Goal: Information Seeking & Learning: Learn about a topic

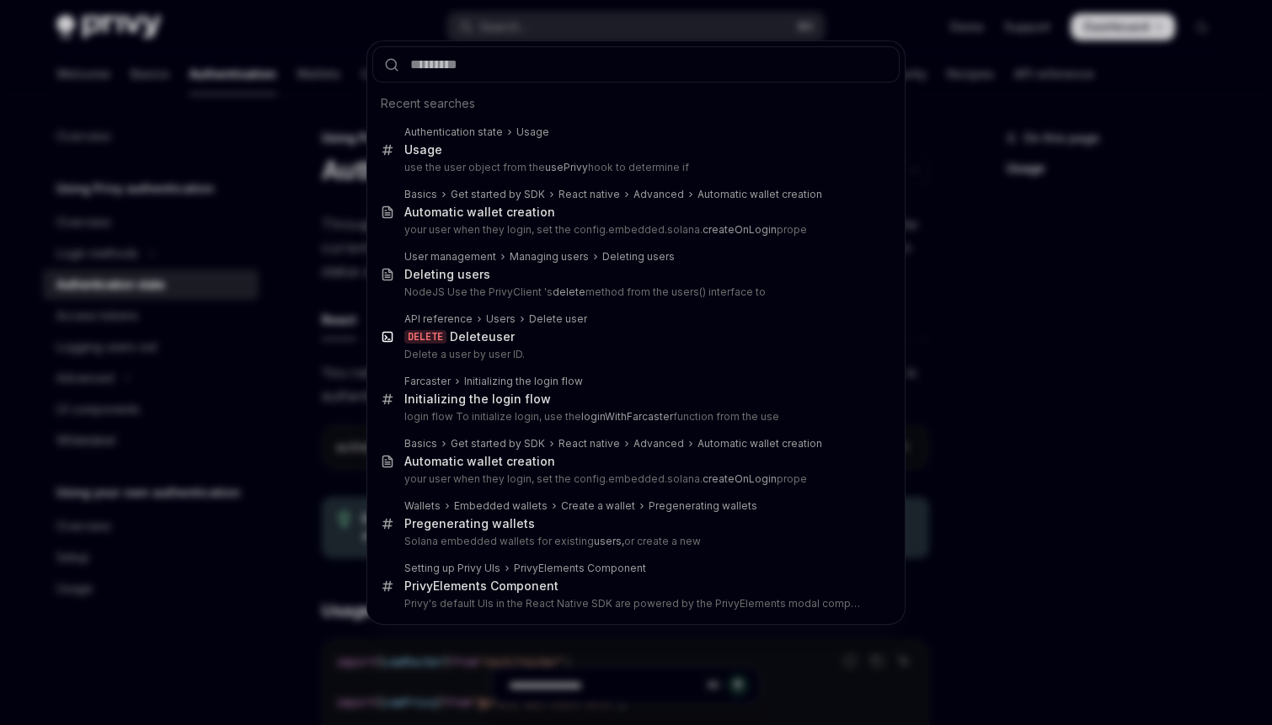
scroll to position [527, 0]
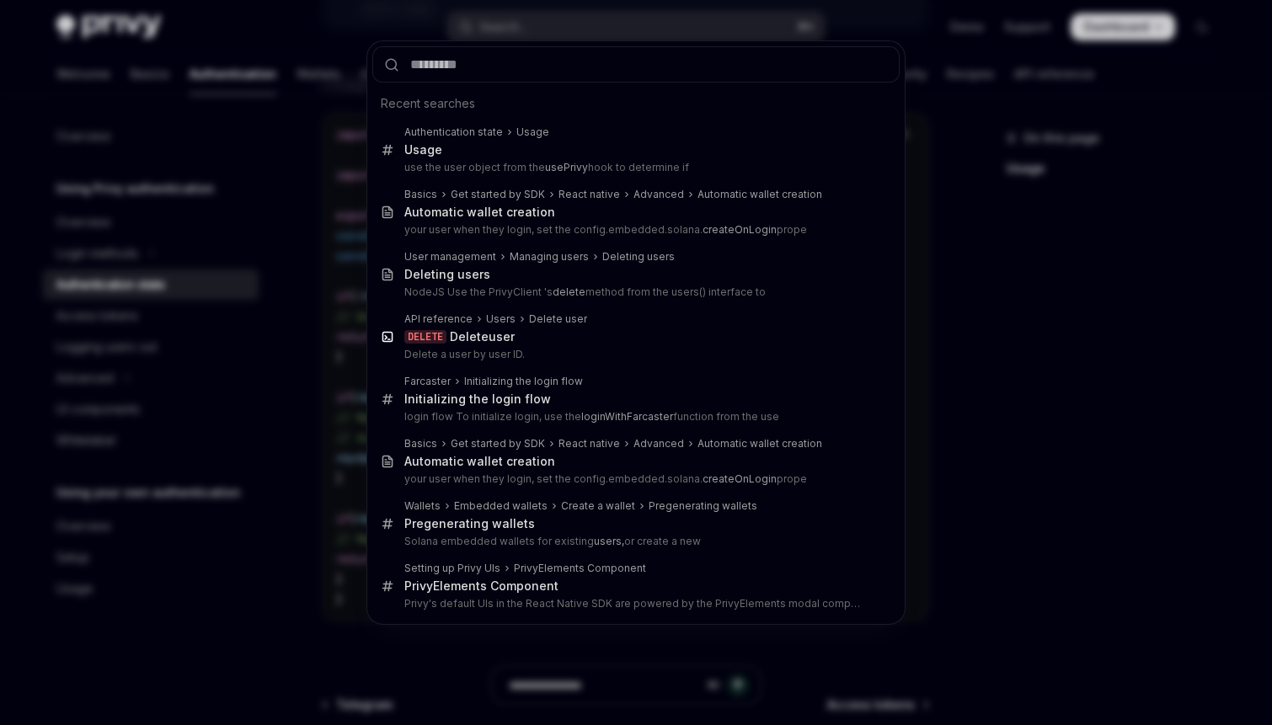
type input "**********"
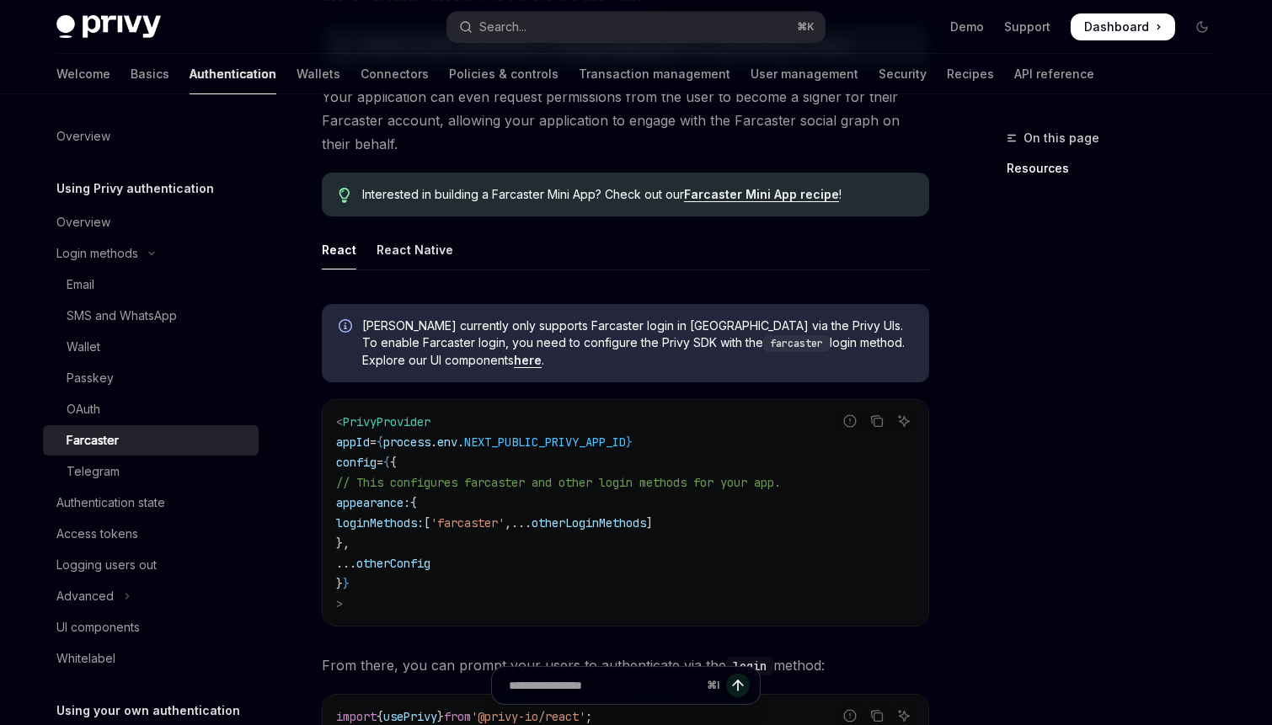
scroll to position [318, 0]
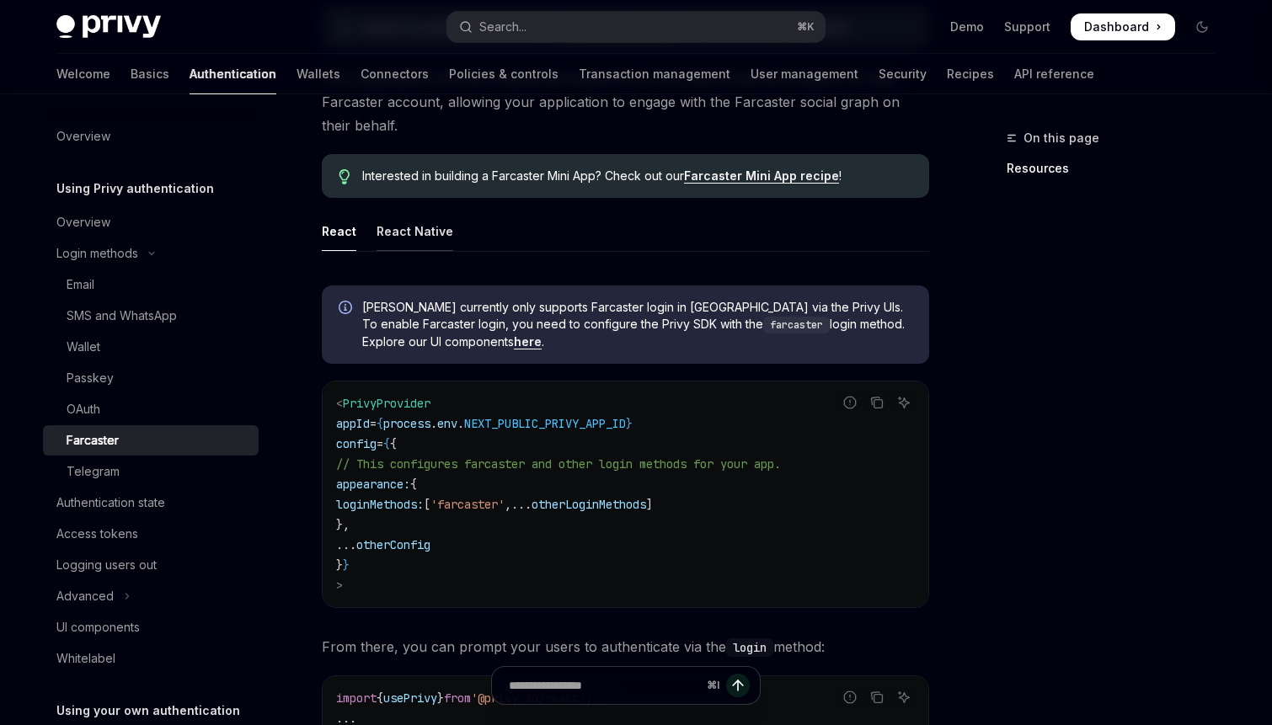
click at [426, 235] on div "React Native" at bounding box center [415, 231] width 77 height 40
type textarea "*"
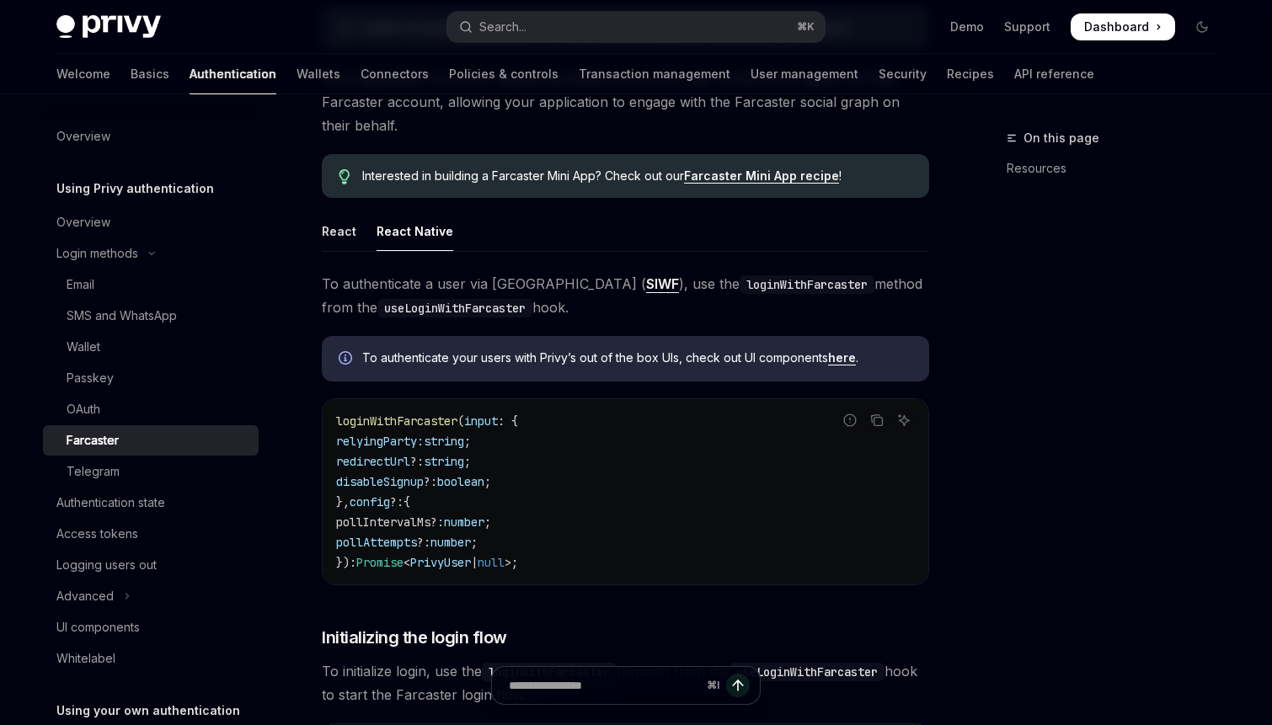
click at [841, 357] on link "here" at bounding box center [842, 357] width 28 height 15
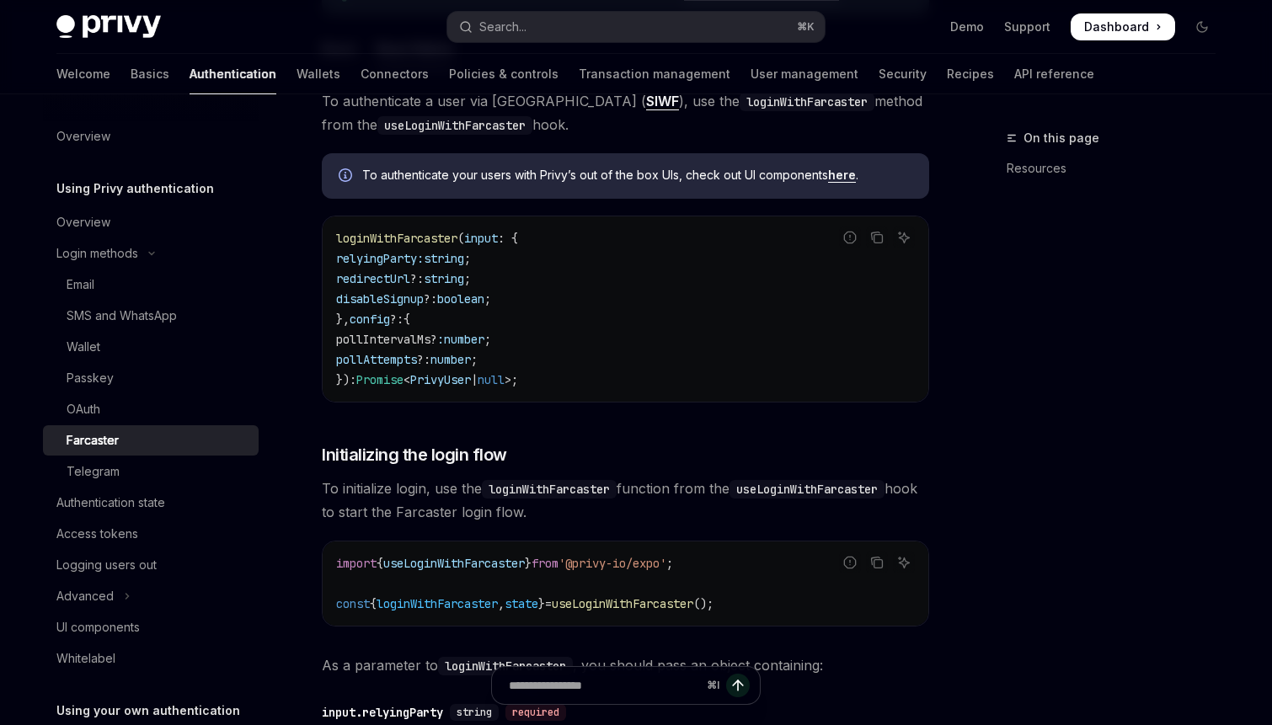
scroll to position [505, 0]
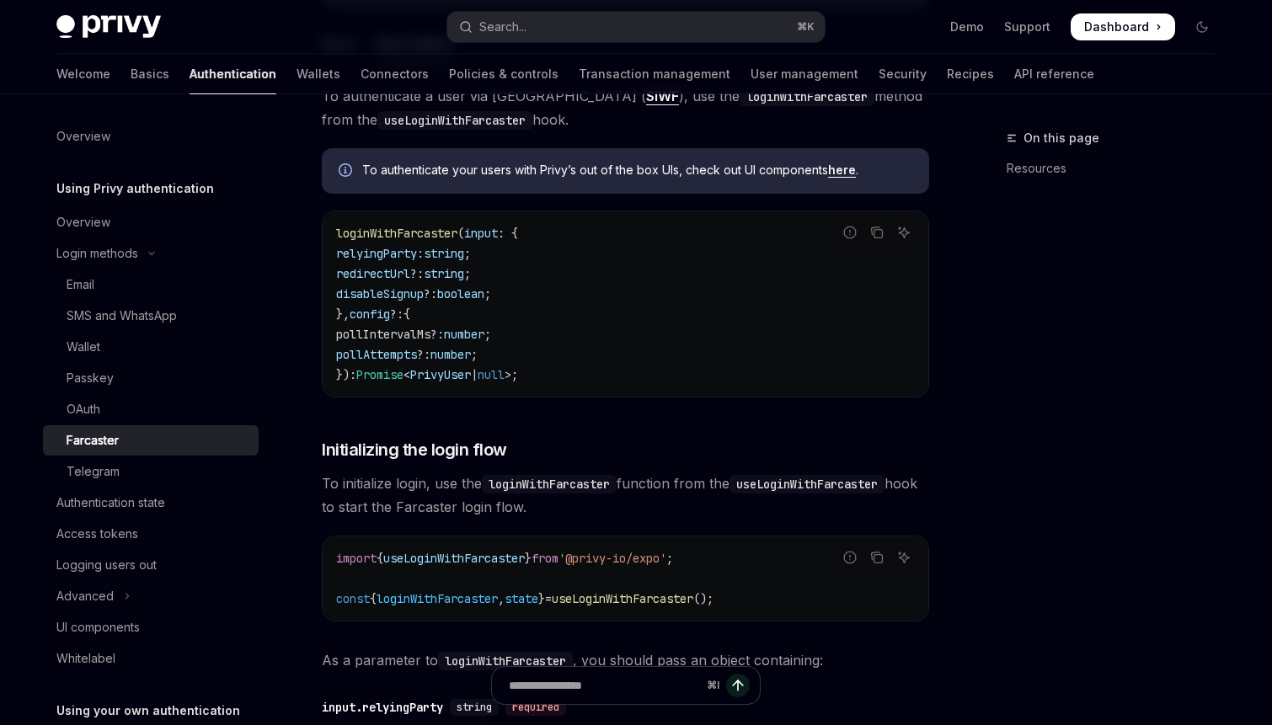
click at [409, 335] on span "pollIntervalMs?" at bounding box center [386, 334] width 101 height 15
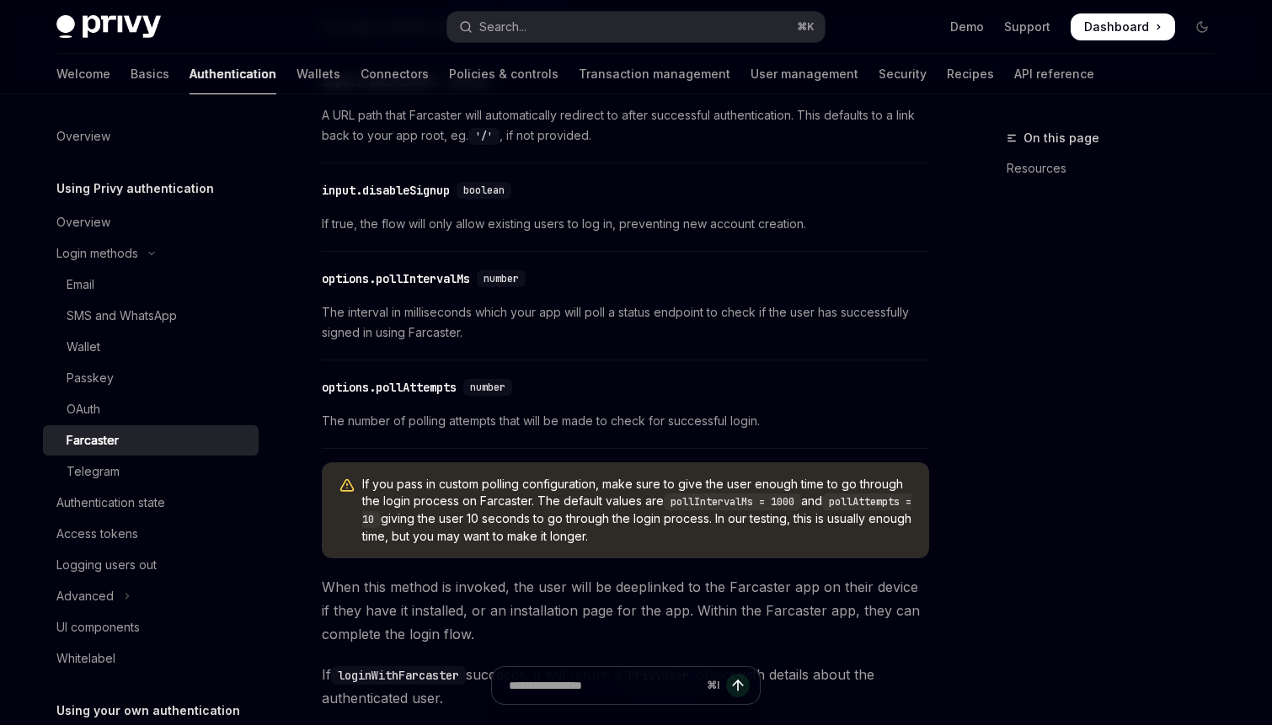
scroll to position [1221, 0]
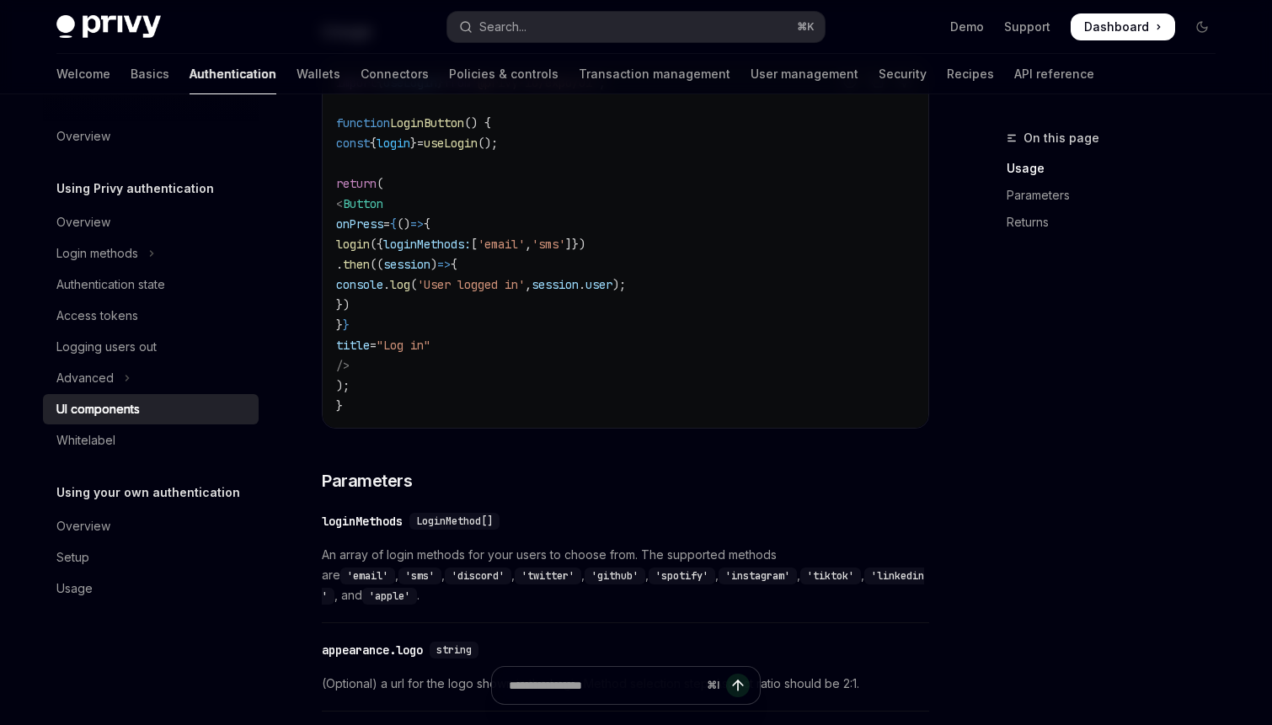
scroll to position [1351, 0]
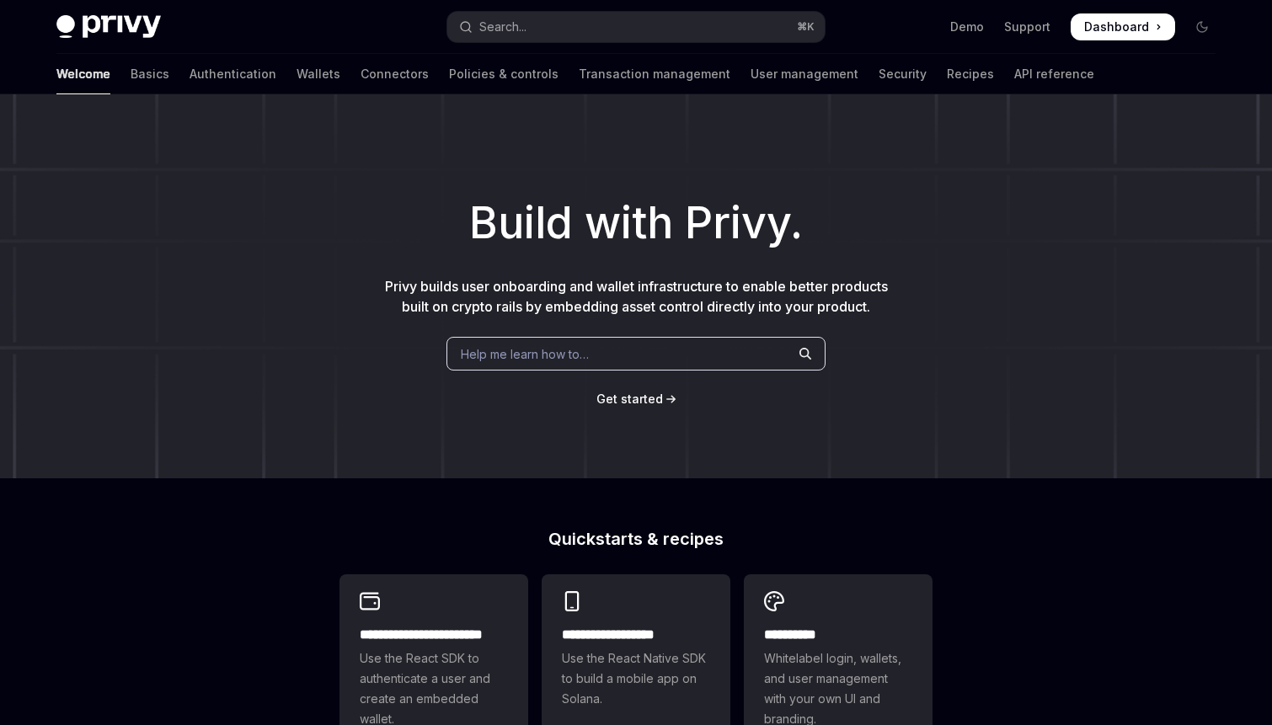
click at [548, 24] on button "Search... ⌘ K" at bounding box center [635, 27] width 377 height 30
type textarea "*"
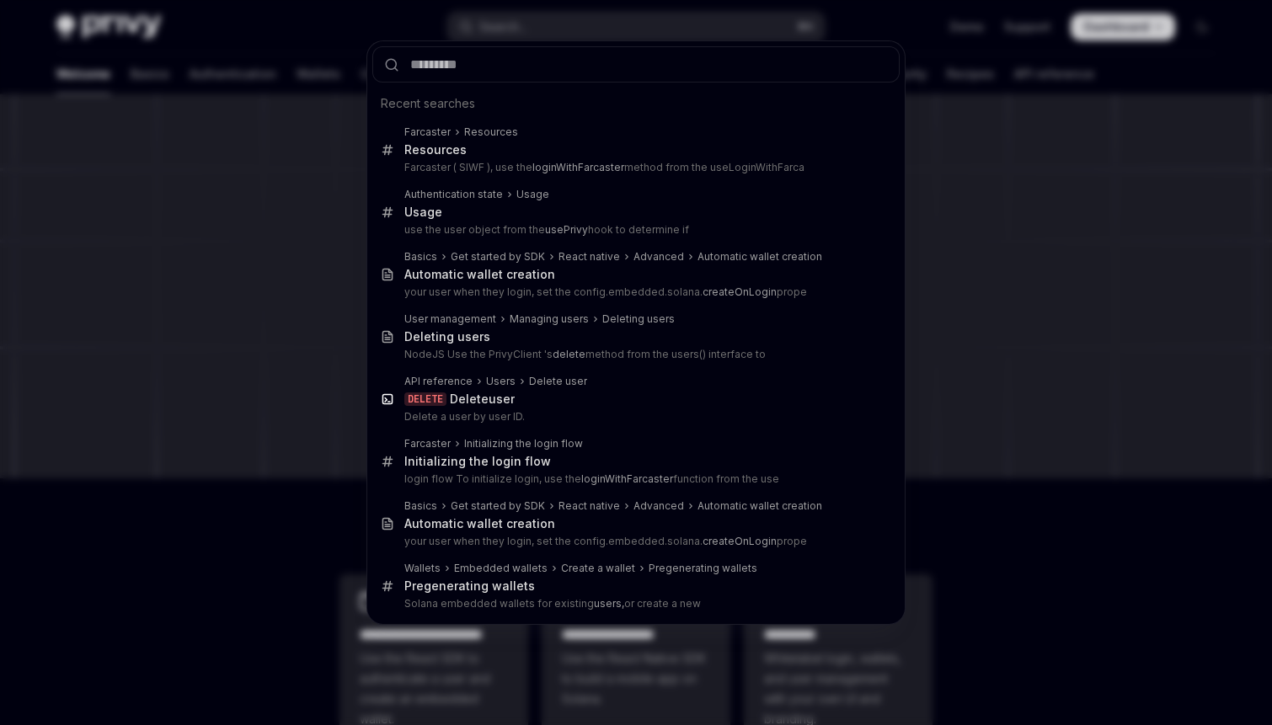
type input "**********"
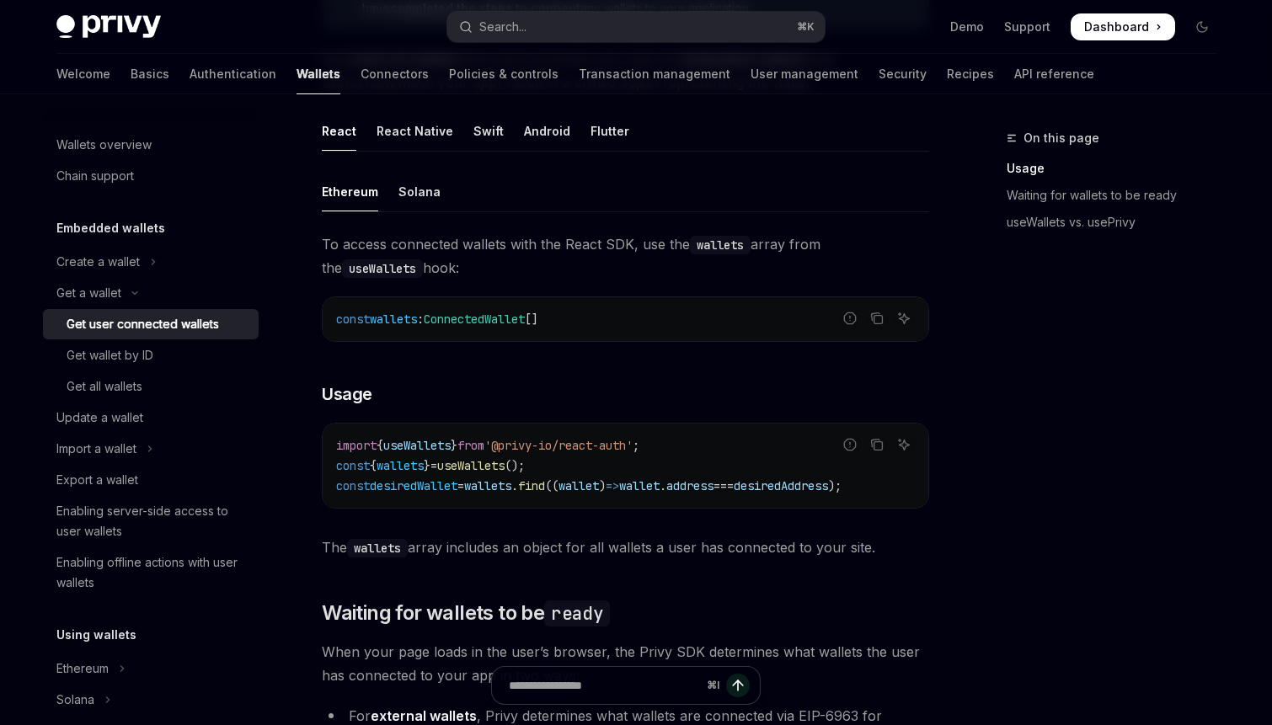
scroll to position [387, 0]
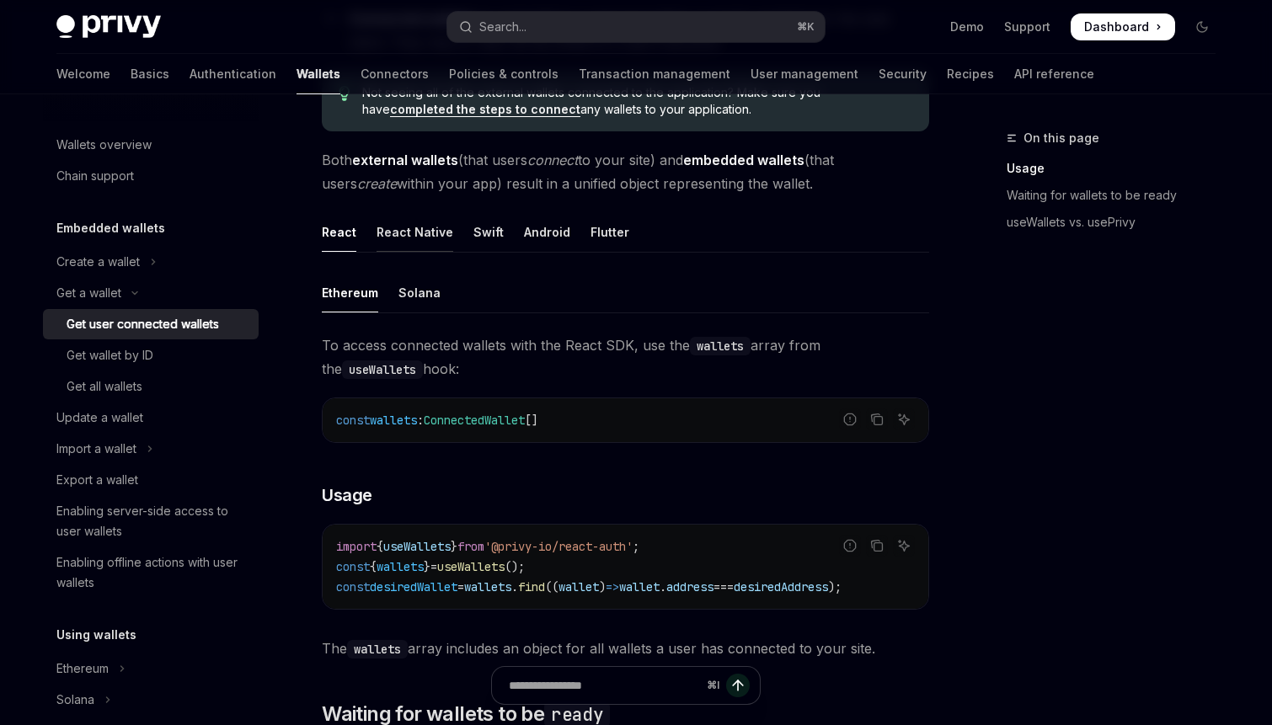
click at [416, 232] on div "React Native" at bounding box center [415, 232] width 77 height 40
type textarea "*"
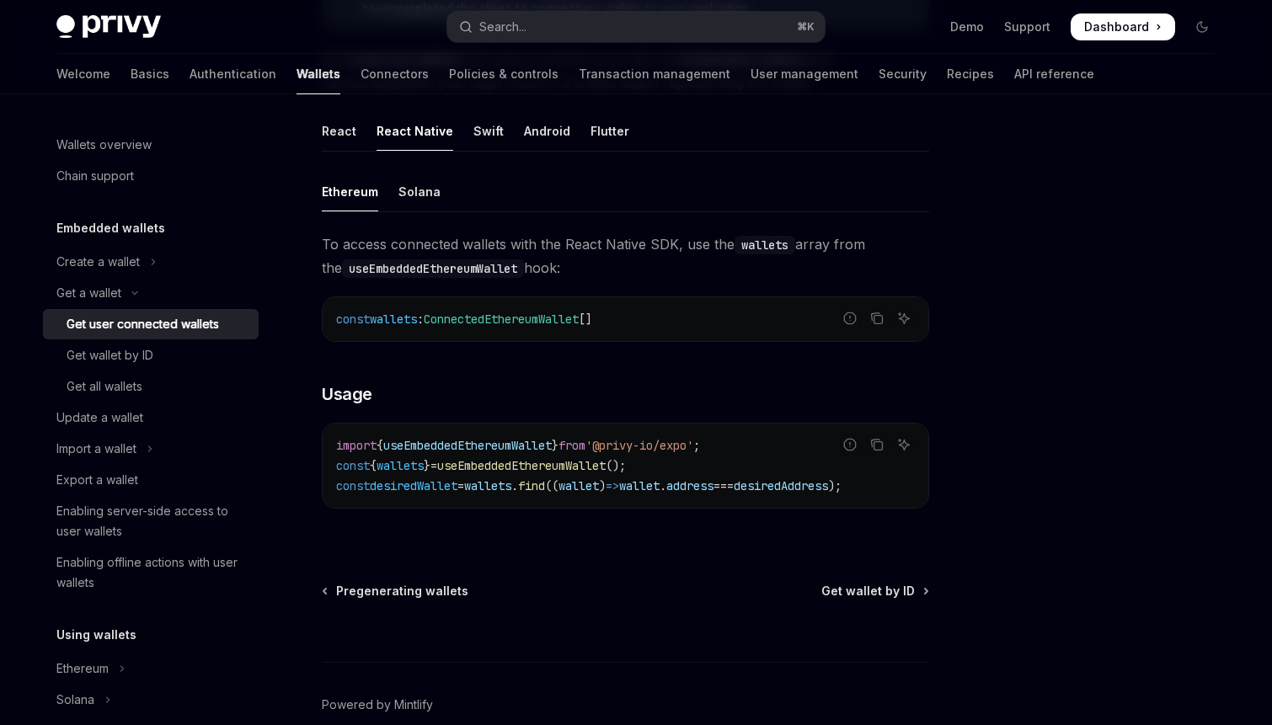
scroll to position [498, 0]
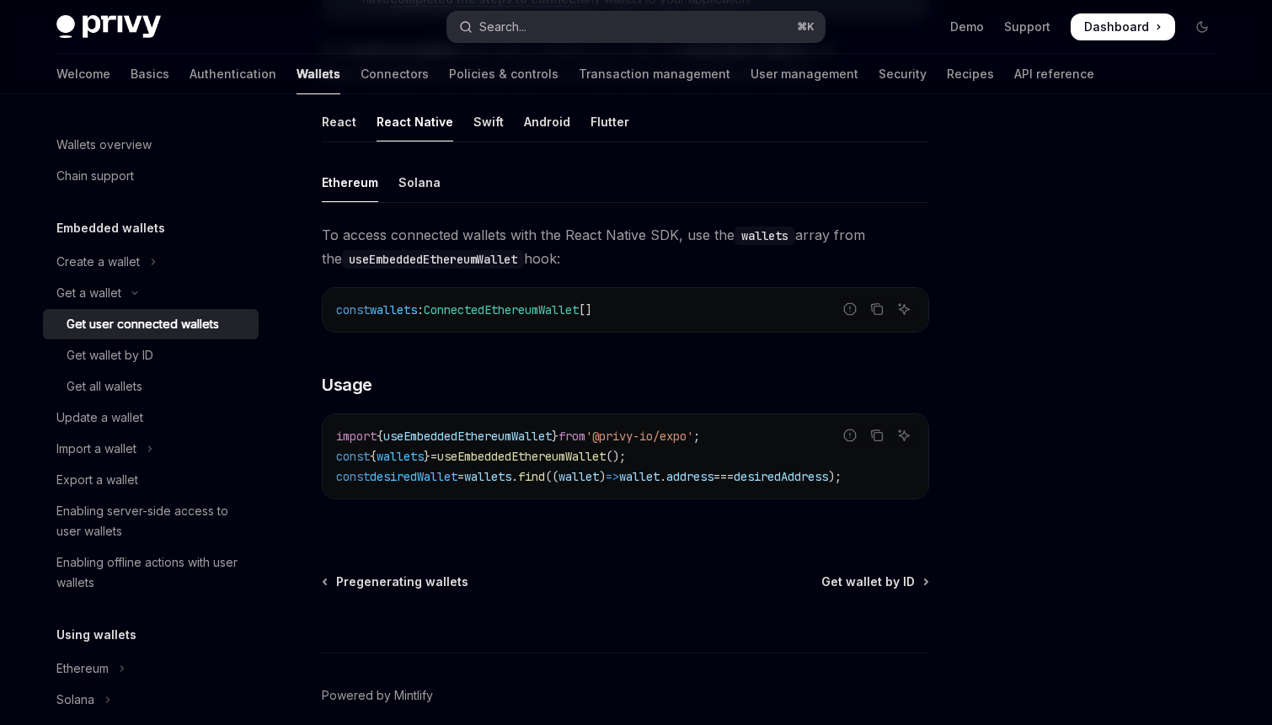
click at [614, 36] on button "Search... ⌘ K" at bounding box center [635, 27] width 377 height 30
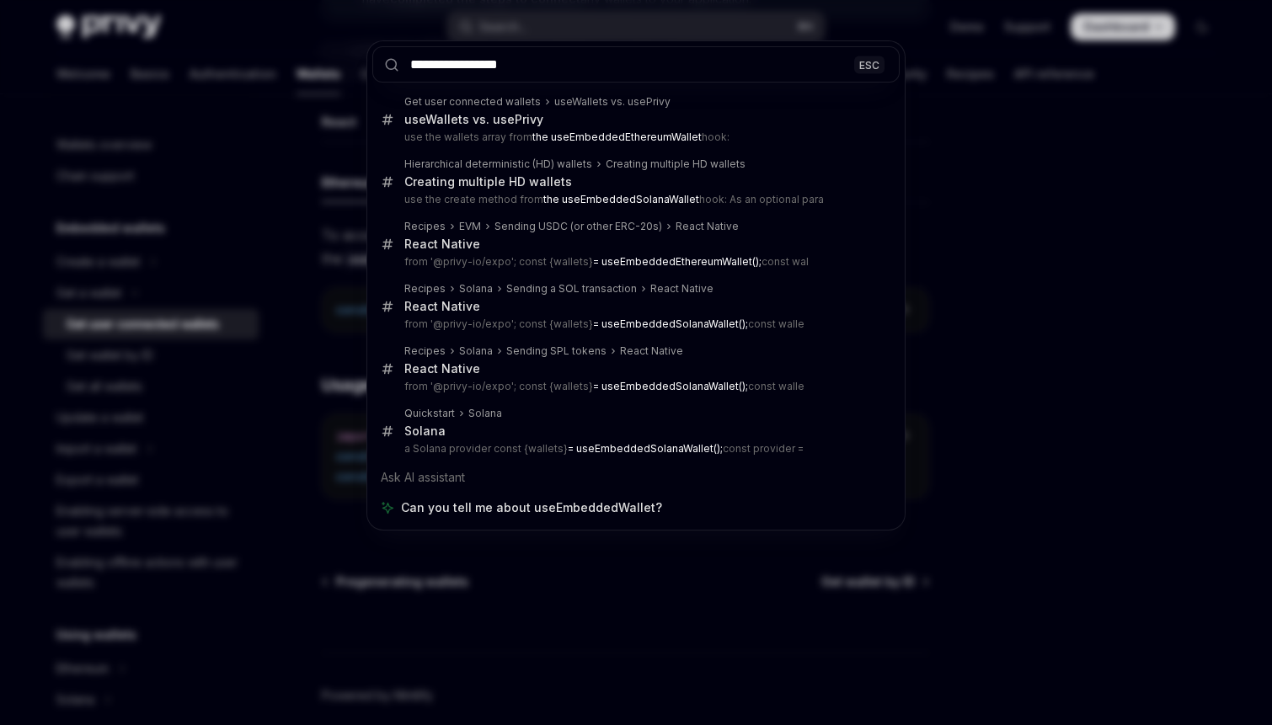
type input "**********"
click at [593, 557] on div "**********" at bounding box center [636, 362] width 1272 height 725
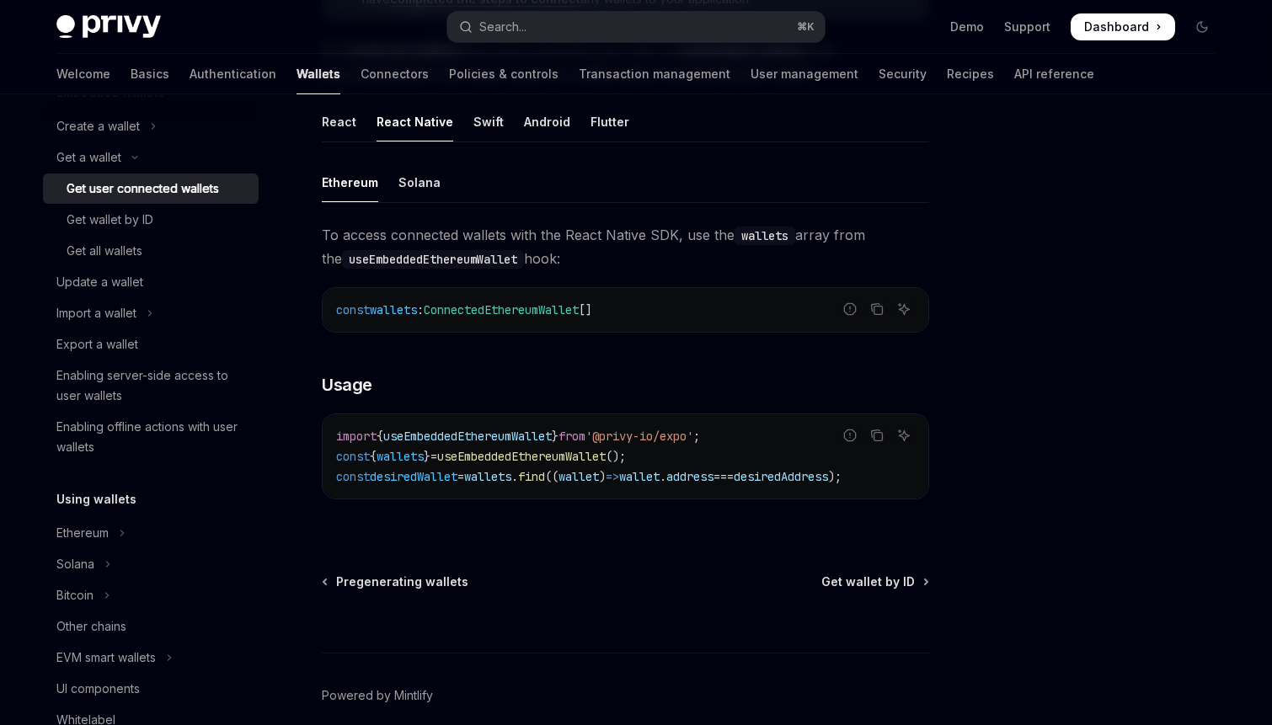
scroll to position [29, 0]
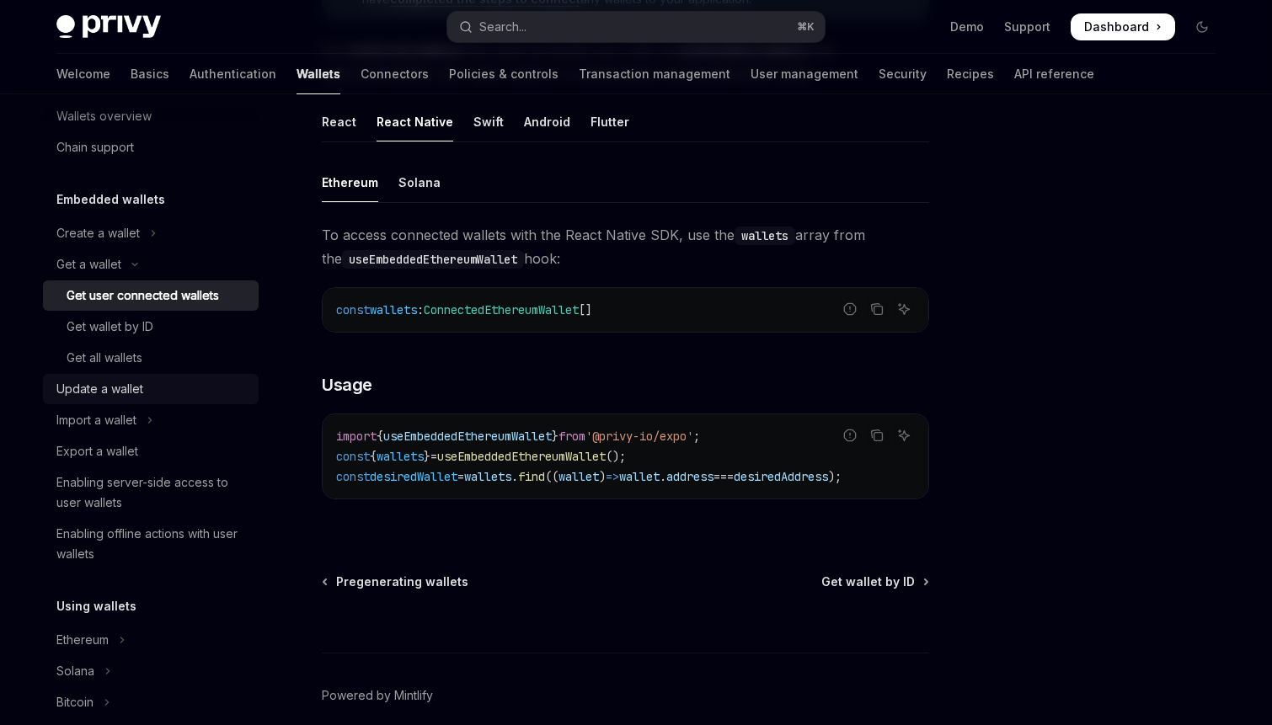
click at [141, 387] on div "Update a wallet" at bounding box center [99, 389] width 87 height 20
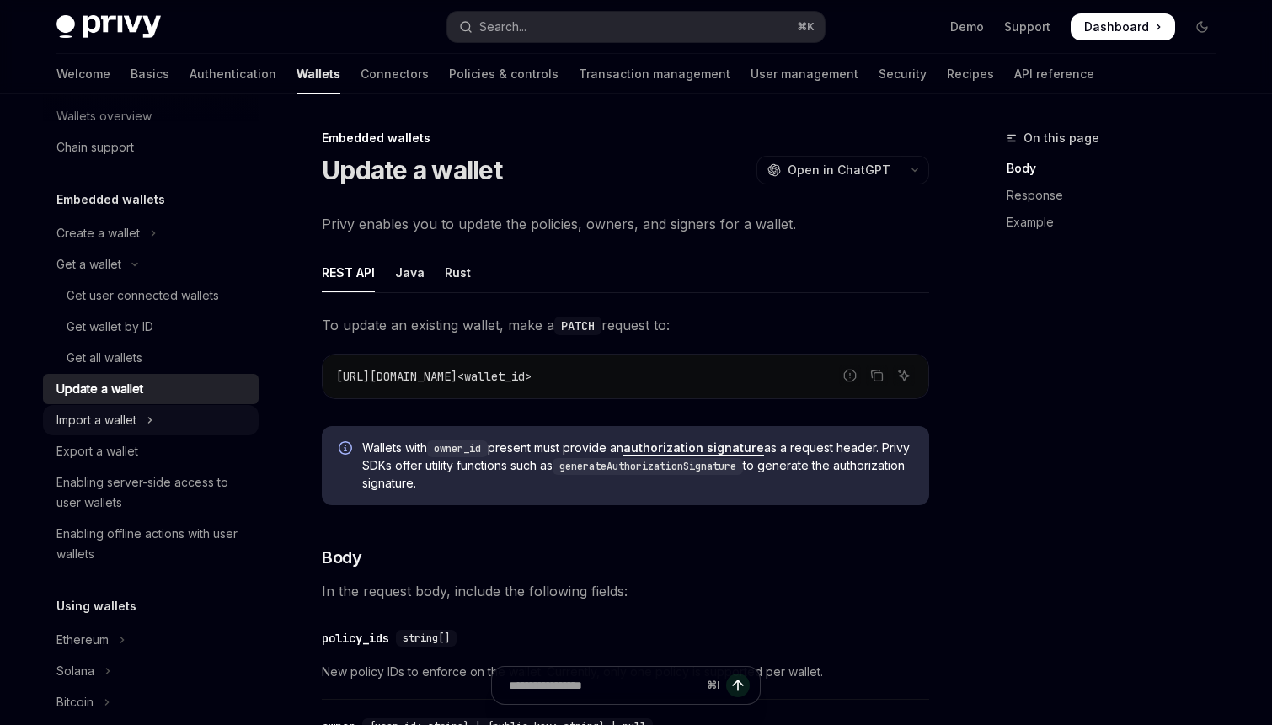
click at [135, 417] on div "Import a wallet" at bounding box center [96, 420] width 80 height 20
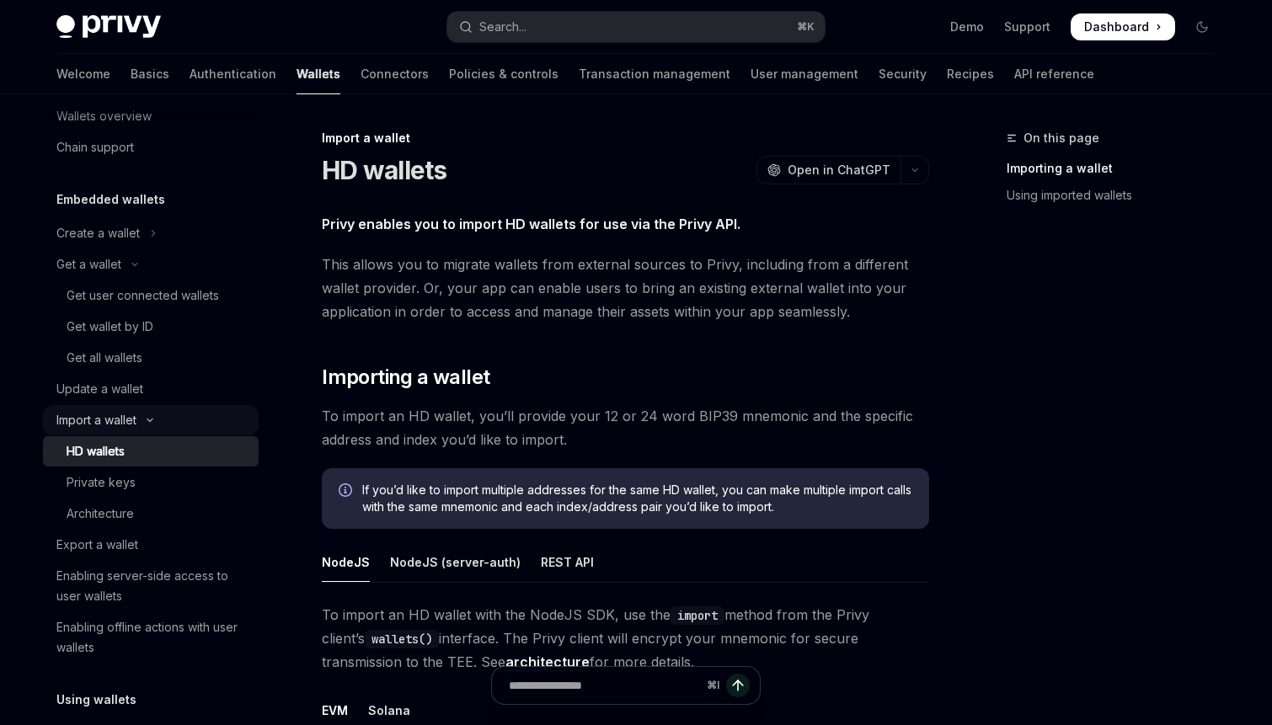
click at [135, 417] on div "Import a wallet" at bounding box center [96, 420] width 80 height 20
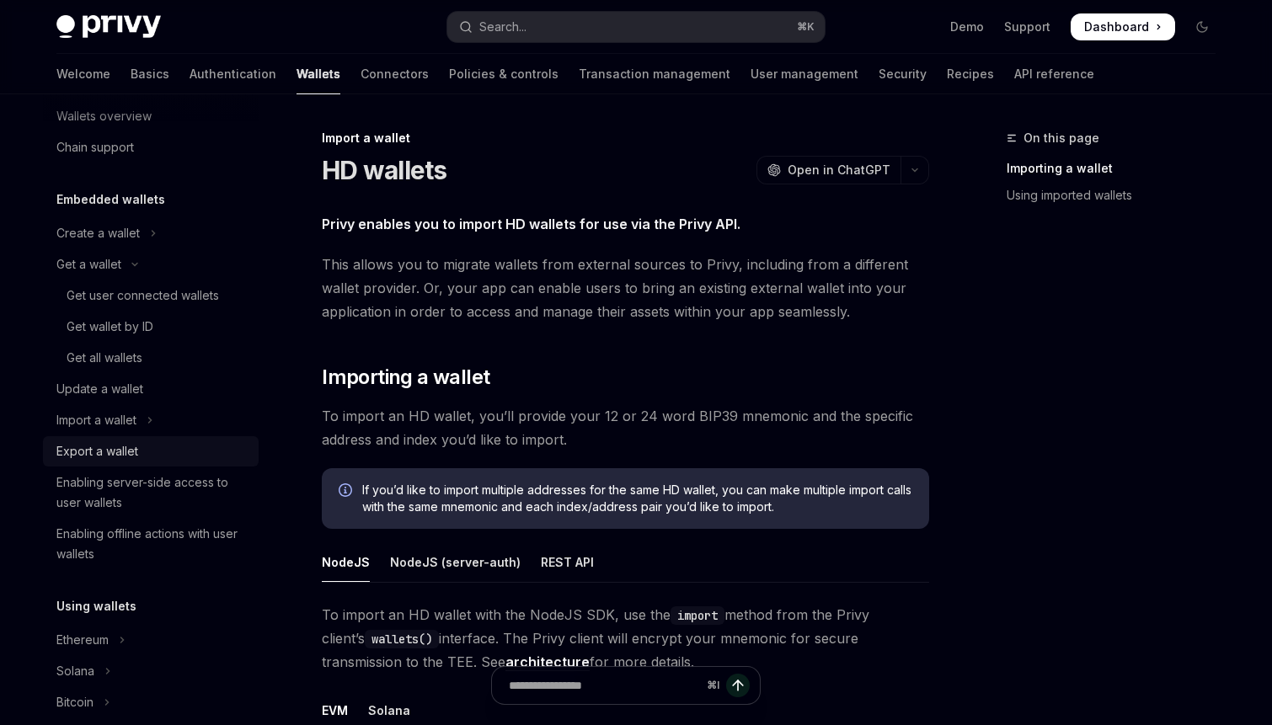
click at [135, 444] on div "Export a wallet" at bounding box center [97, 451] width 82 height 20
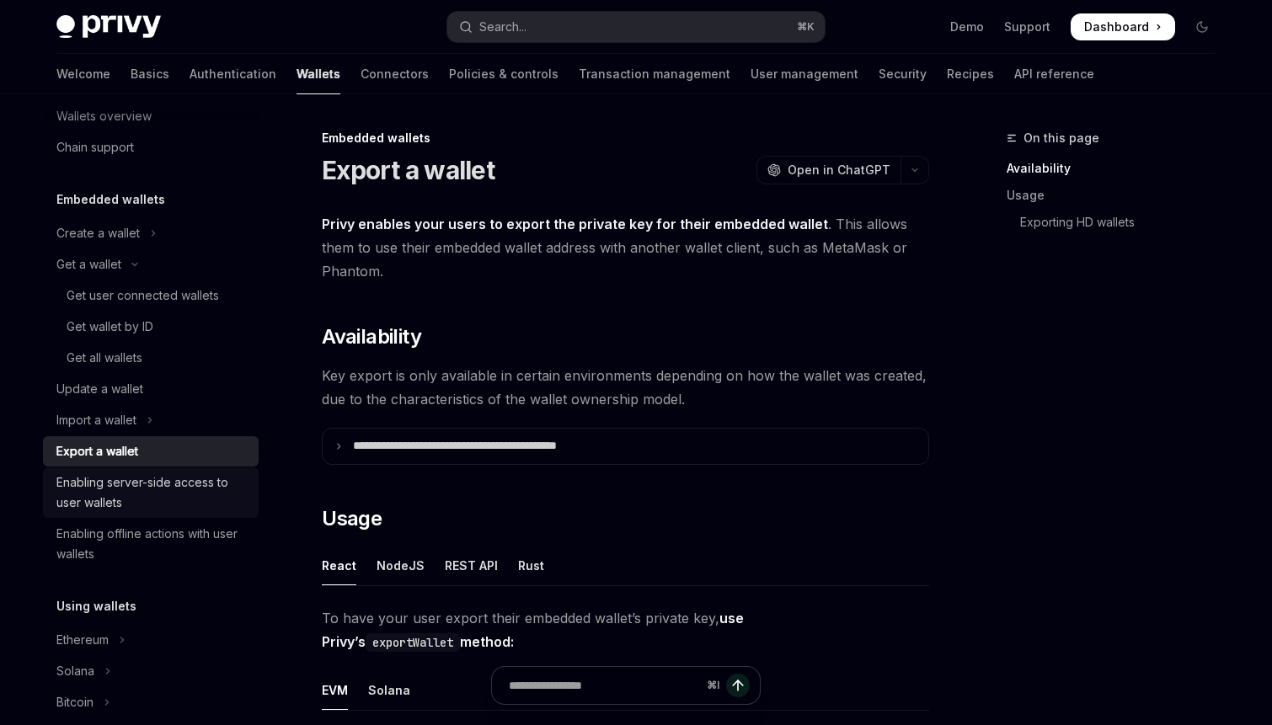
click at [134, 491] on div "Enabling server-side access to user wallets" at bounding box center [152, 493] width 192 height 40
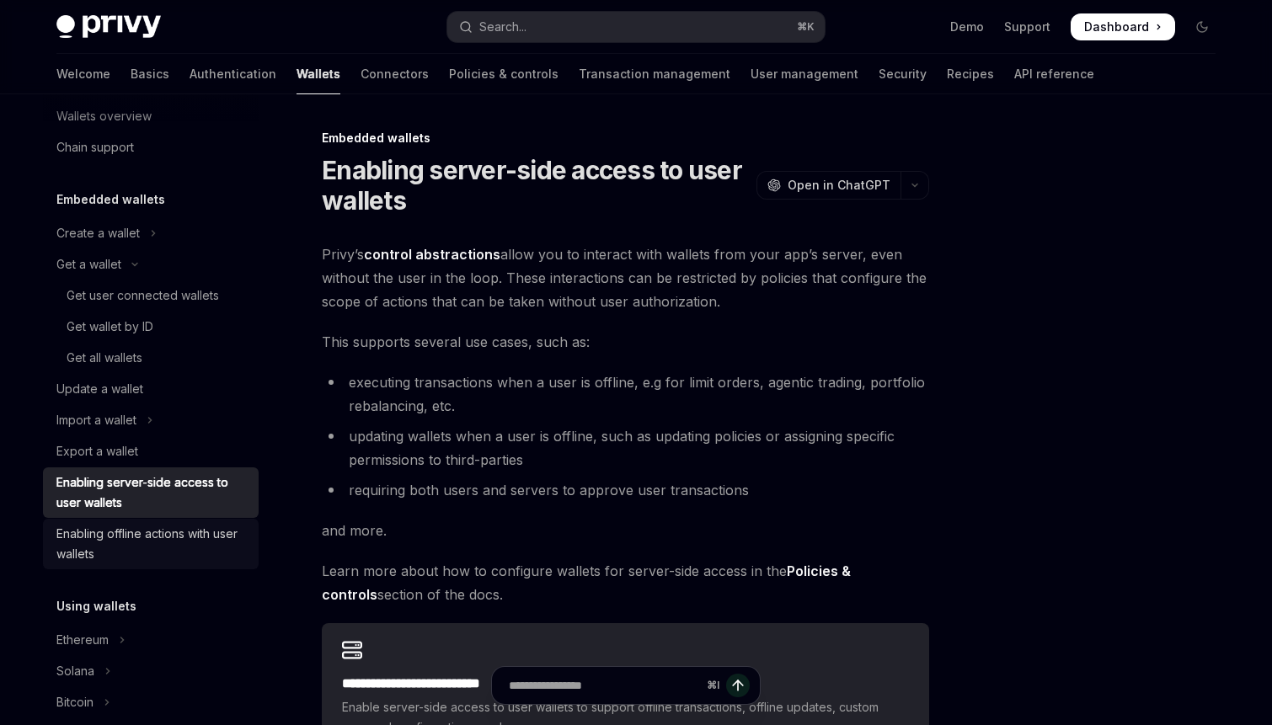
click at [137, 528] on div "Enabling offline actions with user wallets" at bounding box center [152, 544] width 192 height 40
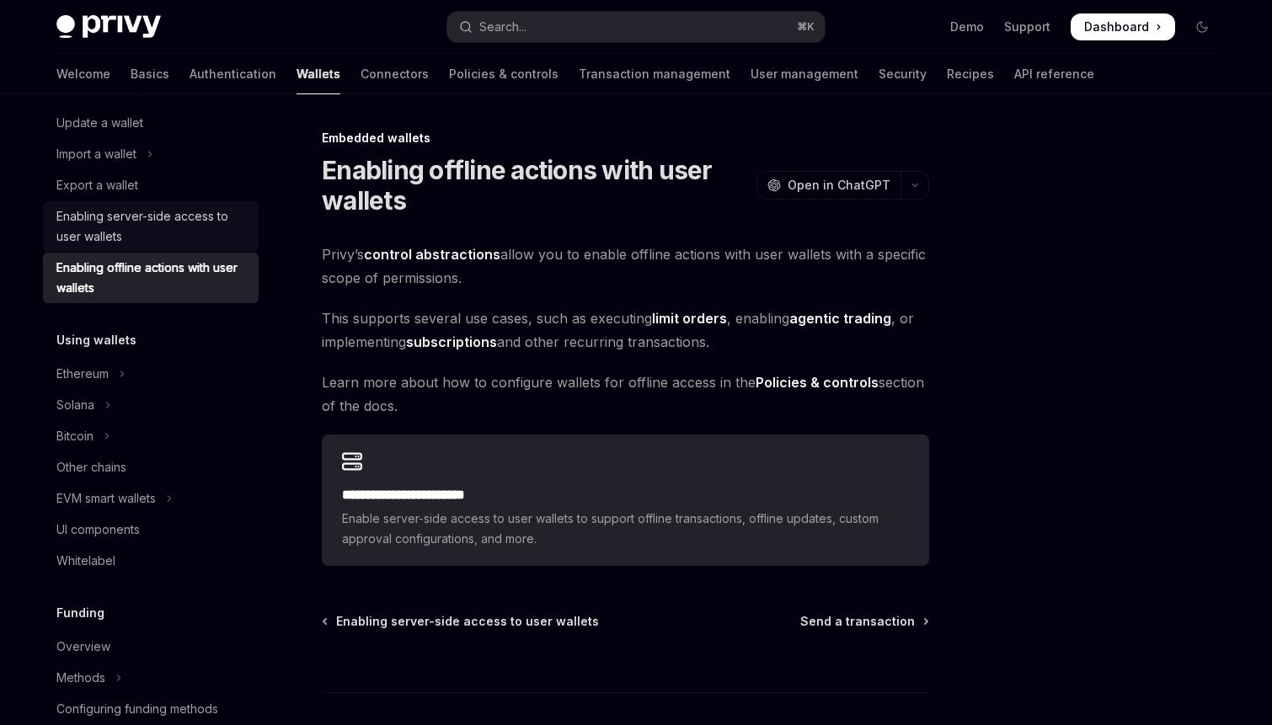
scroll to position [307, 0]
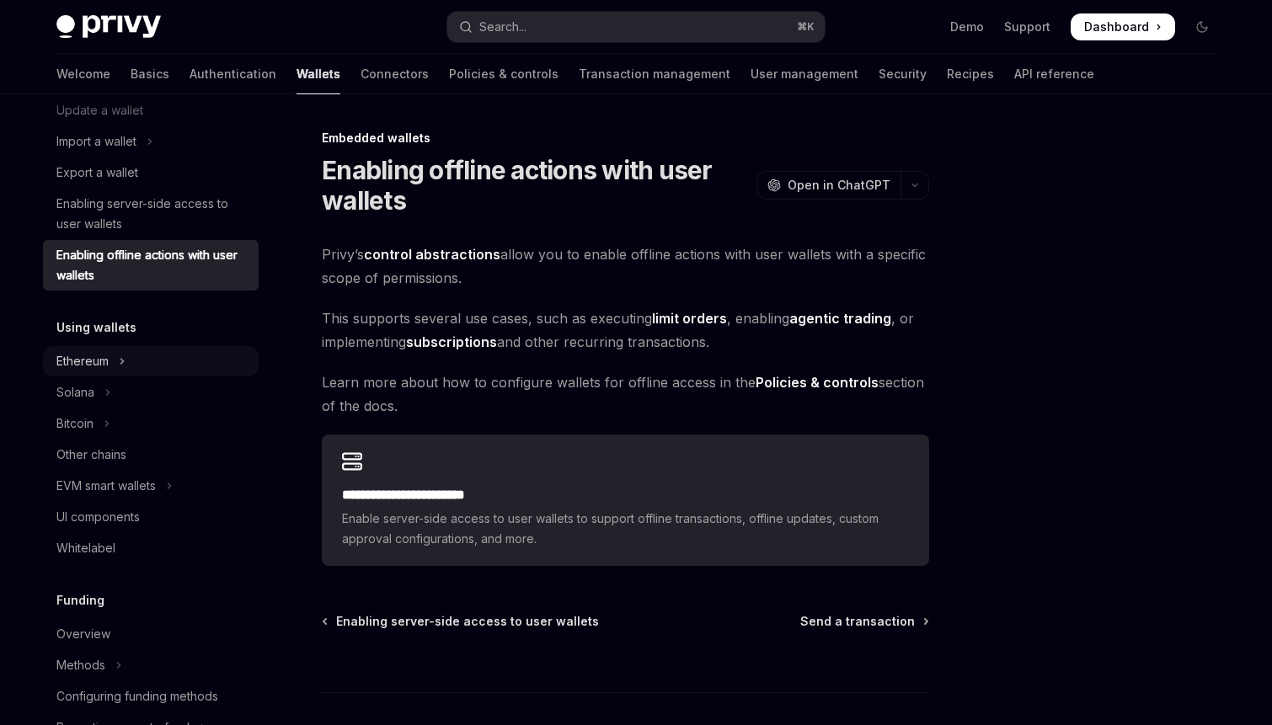
click at [121, 359] on icon "Toggle Ethereum section" at bounding box center [122, 361] width 7 height 20
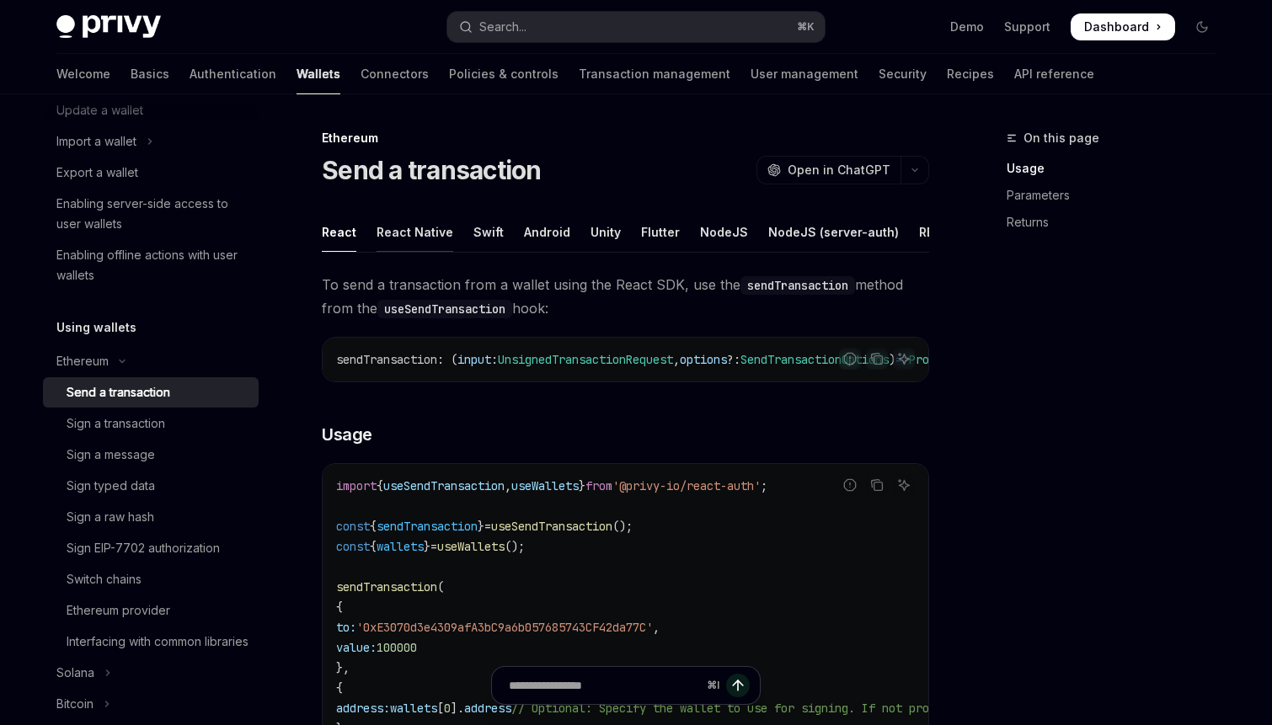
click at [413, 224] on div "React Native" at bounding box center [415, 232] width 77 height 40
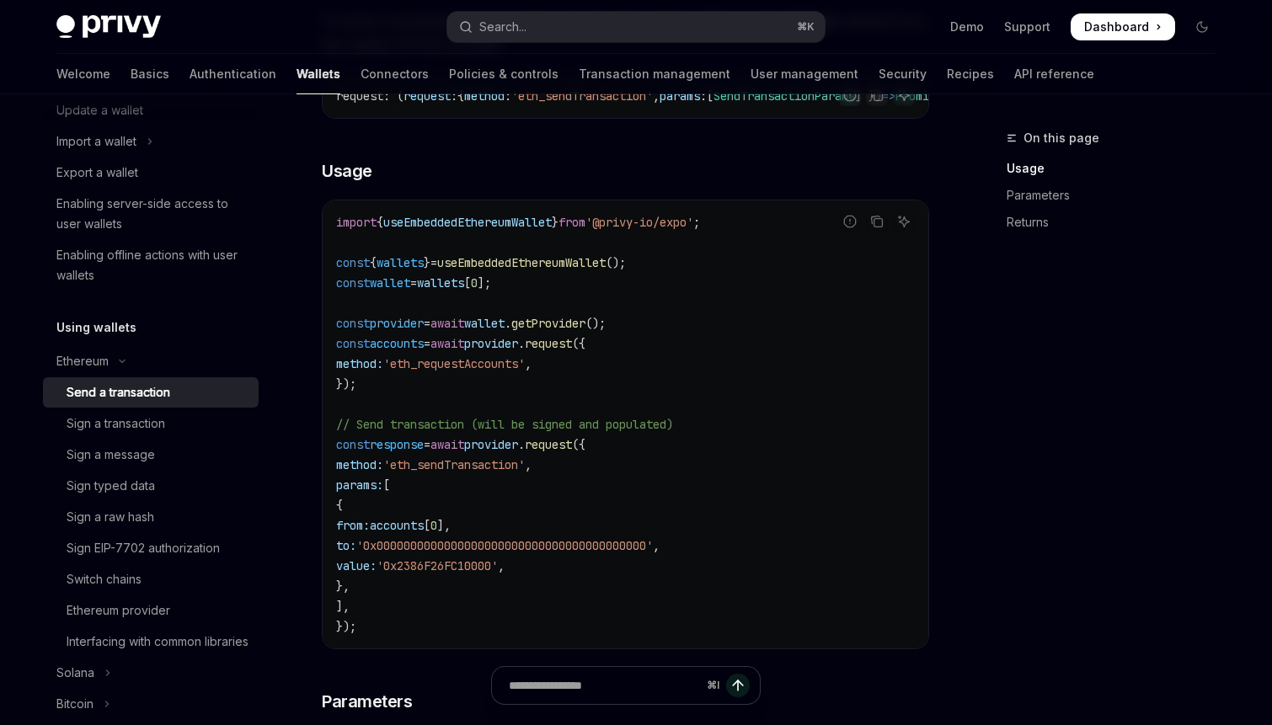
scroll to position [281, 0]
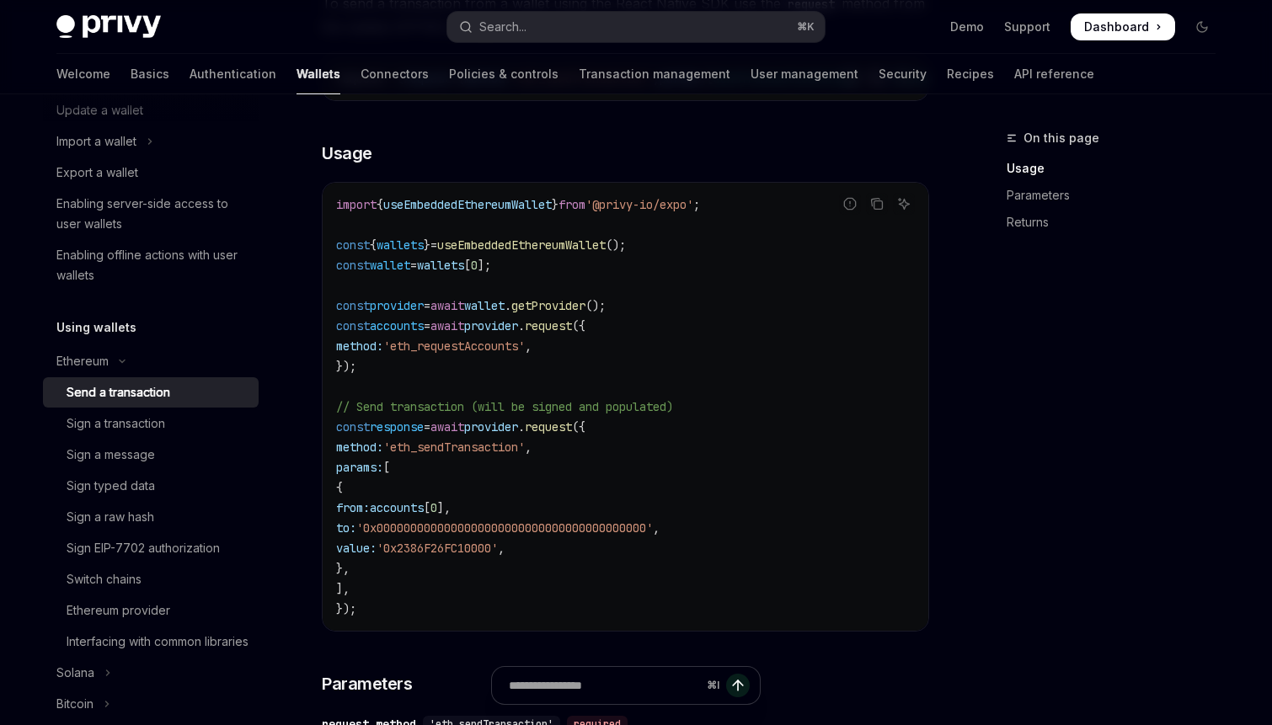
click at [505, 313] on span "wallet" at bounding box center [484, 305] width 40 height 15
click at [415, 247] on span "wallets" at bounding box center [400, 245] width 47 height 15
copy span "wallets"
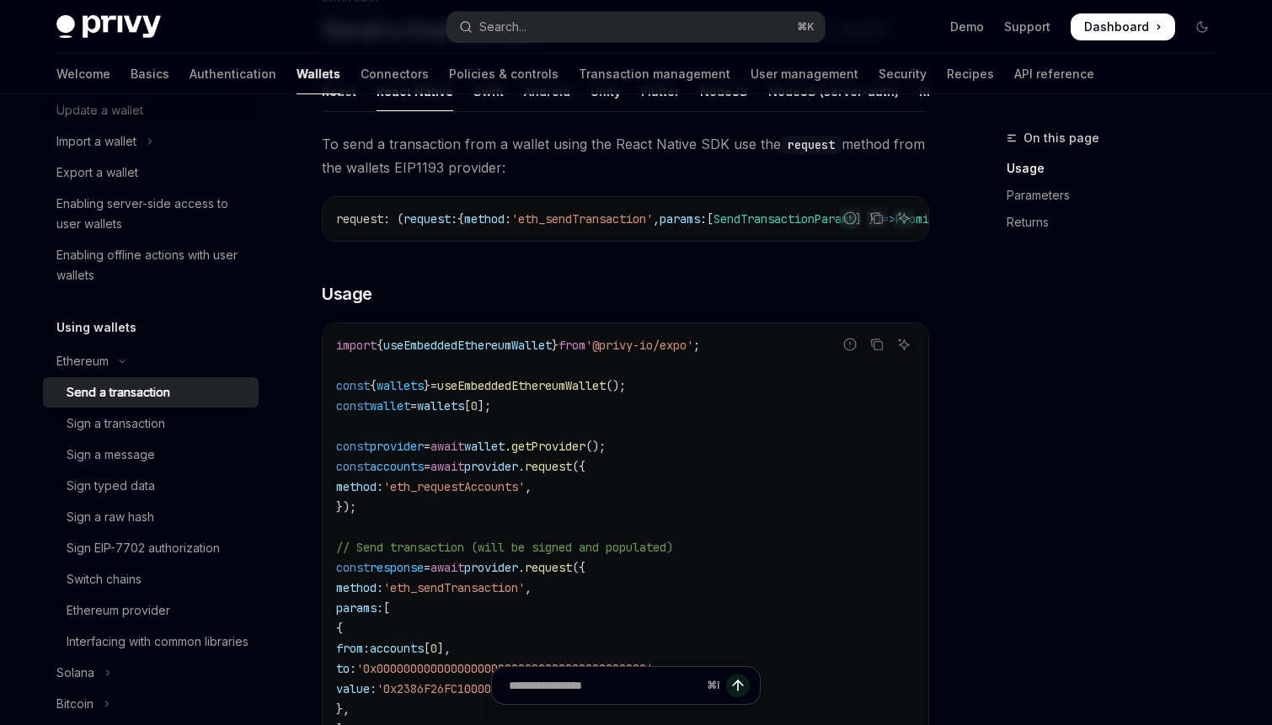
scroll to position [37, 0]
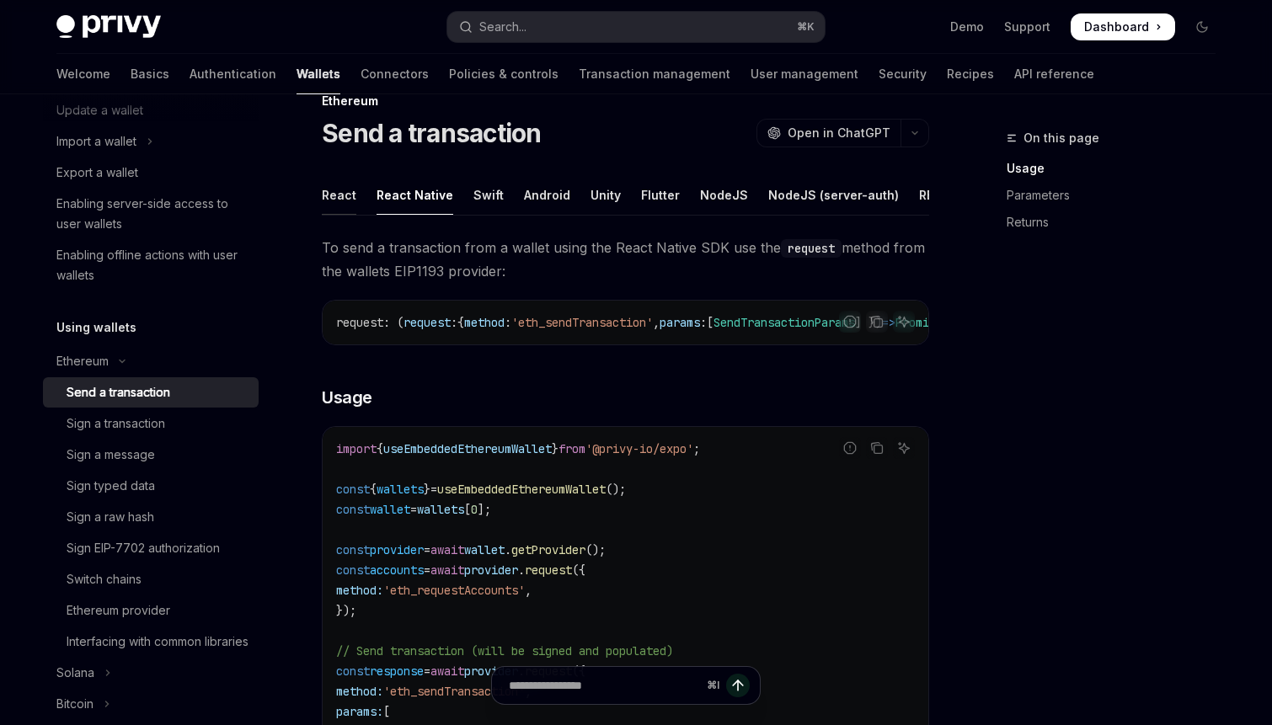
click at [343, 202] on div "React" at bounding box center [339, 195] width 35 height 40
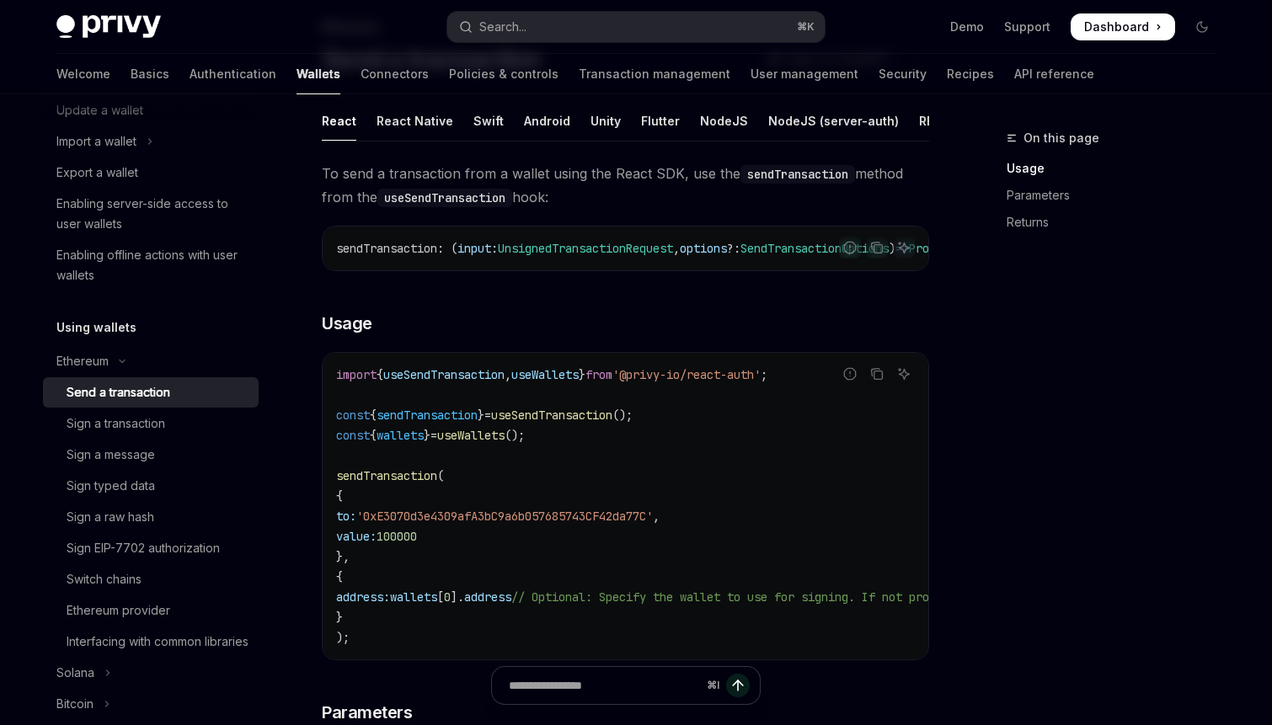
scroll to position [35, 0]
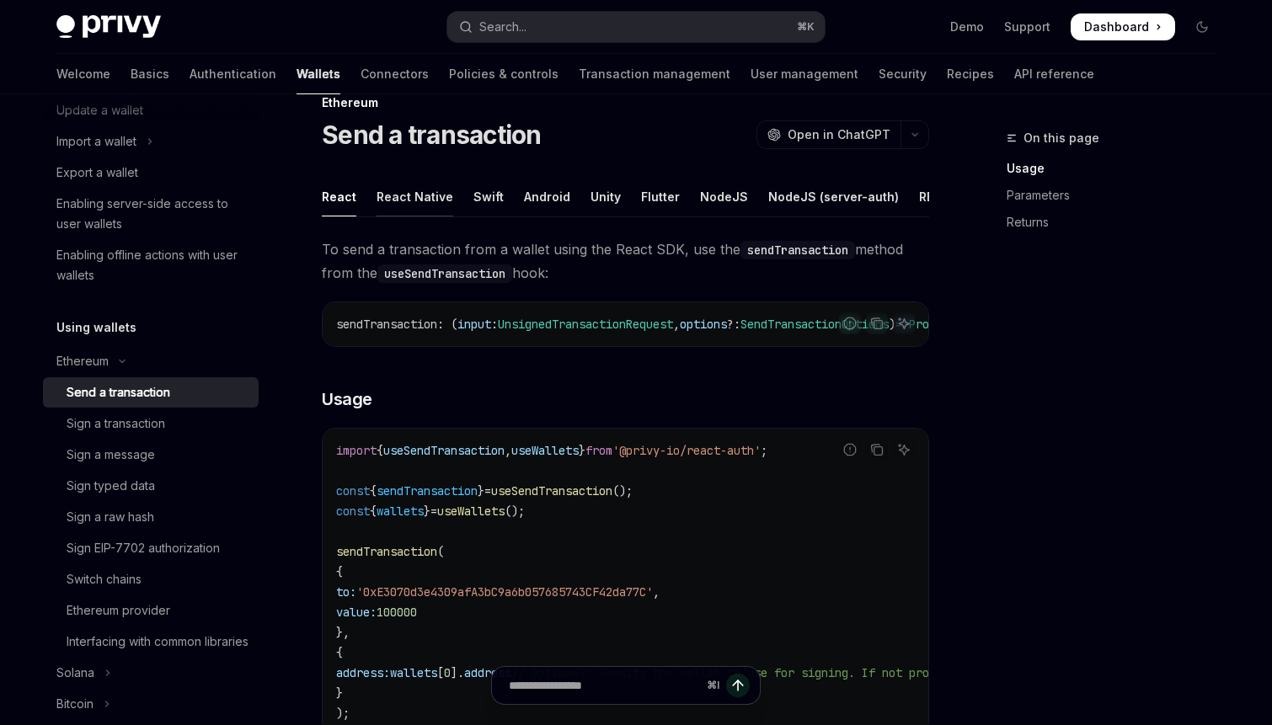
click at [419, 200] on div "React Native" at bounding box center [415, 197] width 77 height 40
type textarea "*"
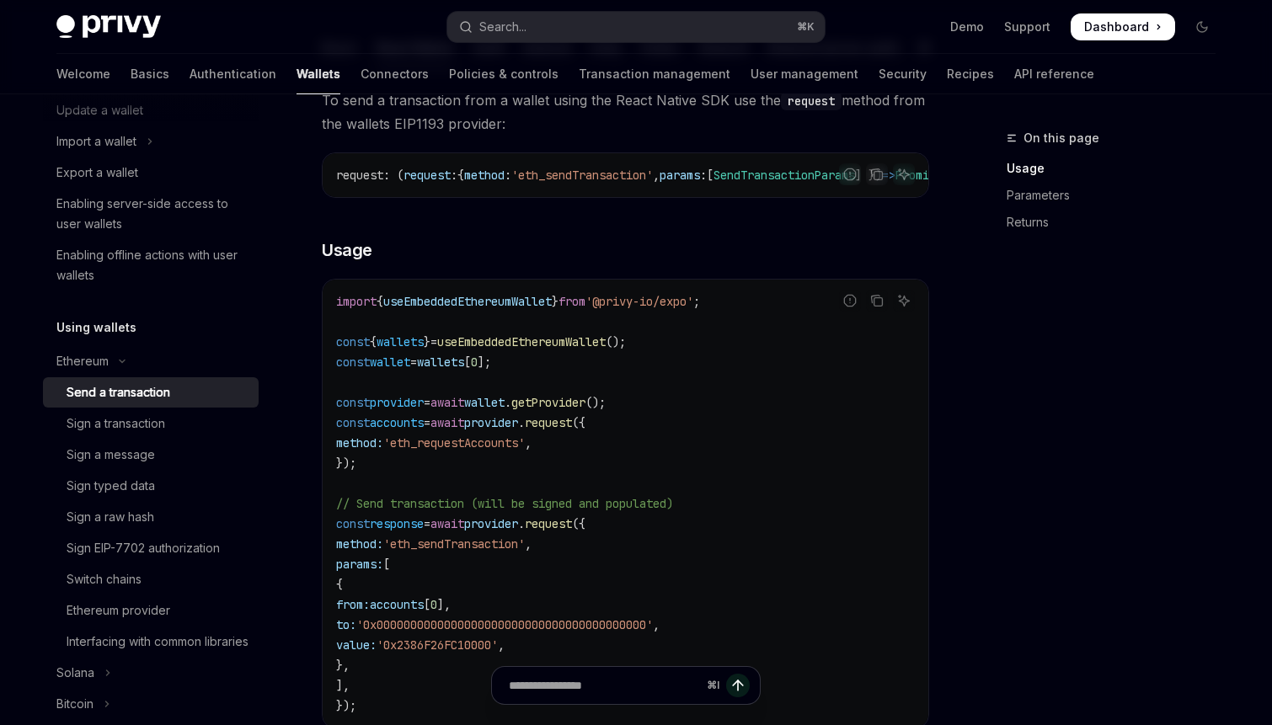
scroll to position [188, 0]
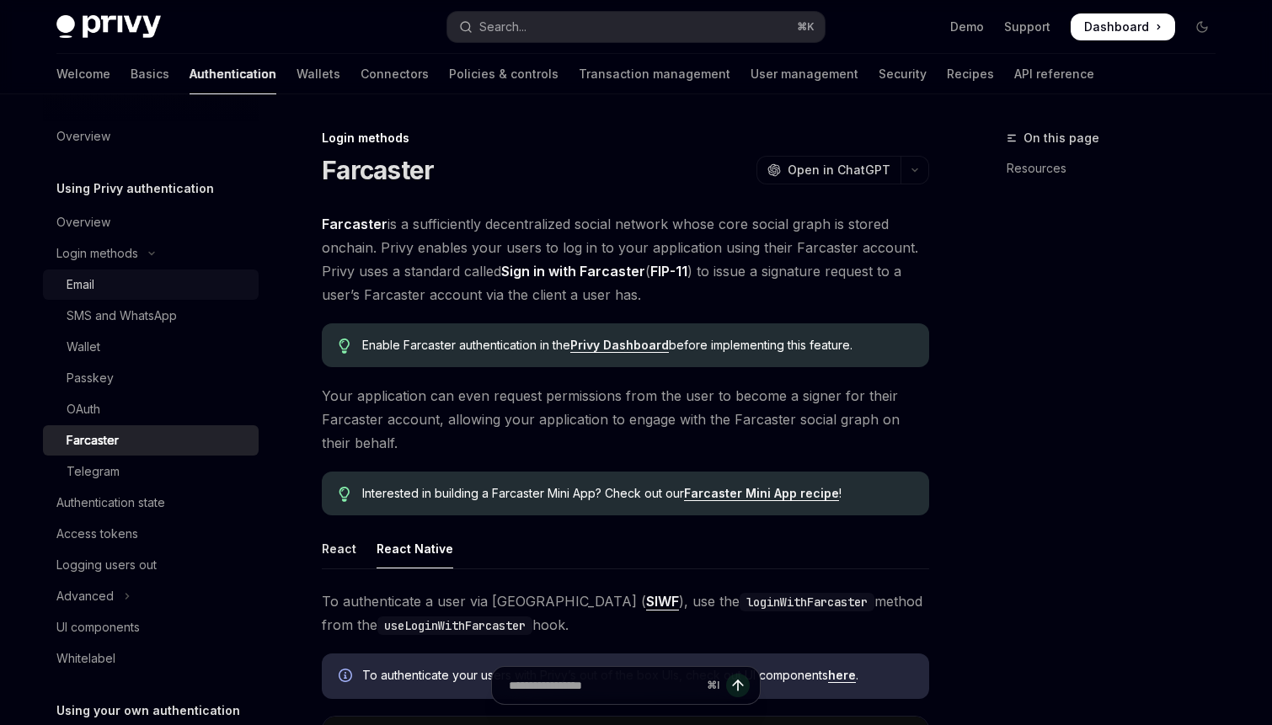
scroll to position [1221, 0]
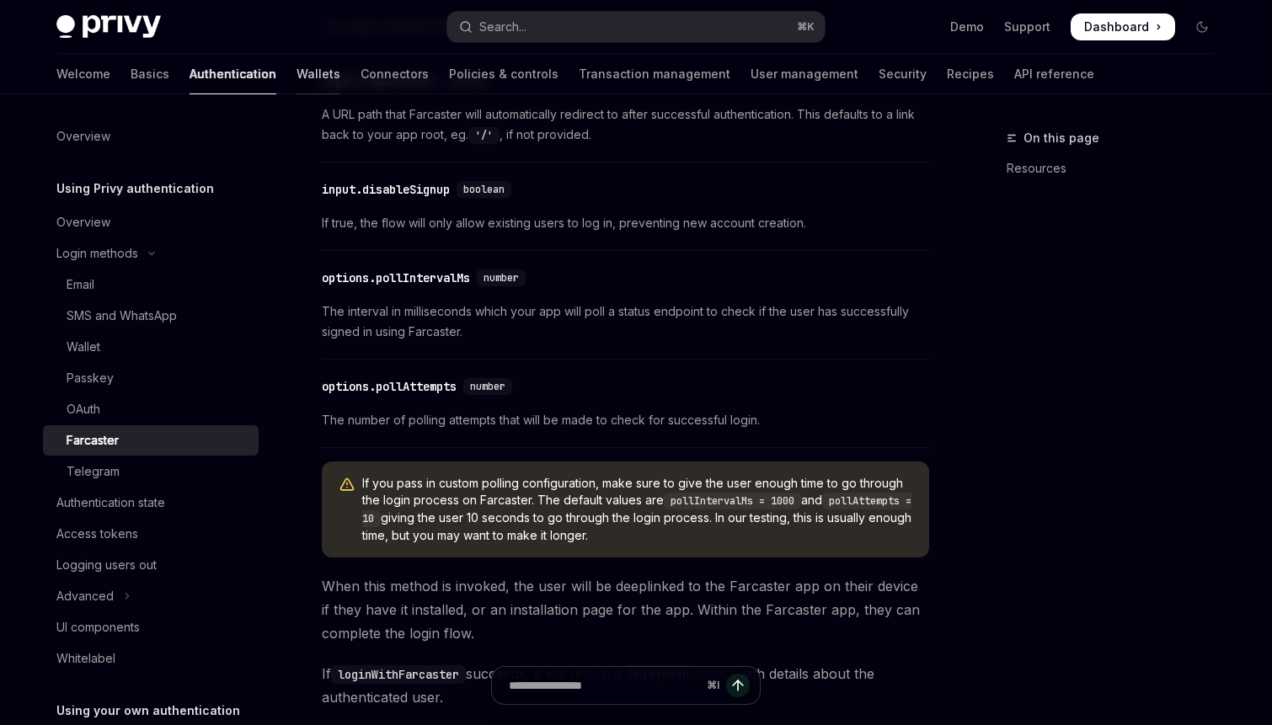
click at [296, 78] on link "Wallets" at bounding box center [318, 74] width 44 height 40
type textarea "*"
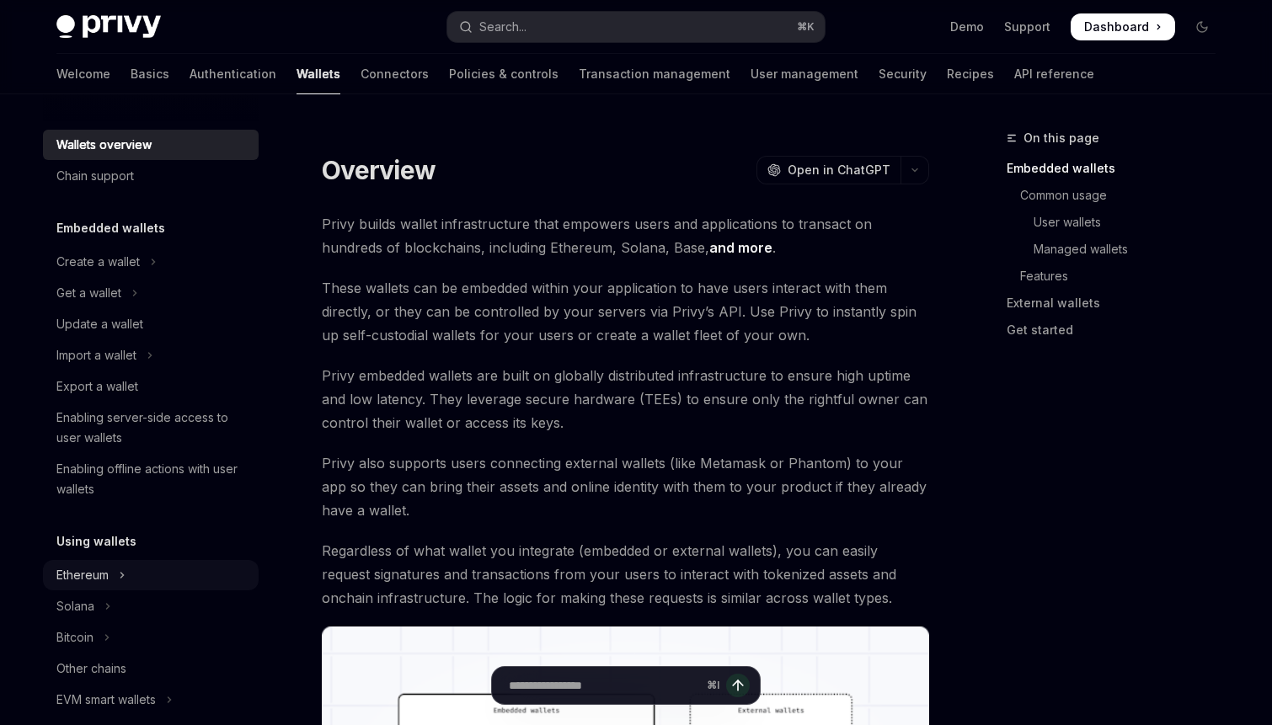
click at [130, 574] on button "Ethereum" at bounding box center [151, 575] width 216 height 30
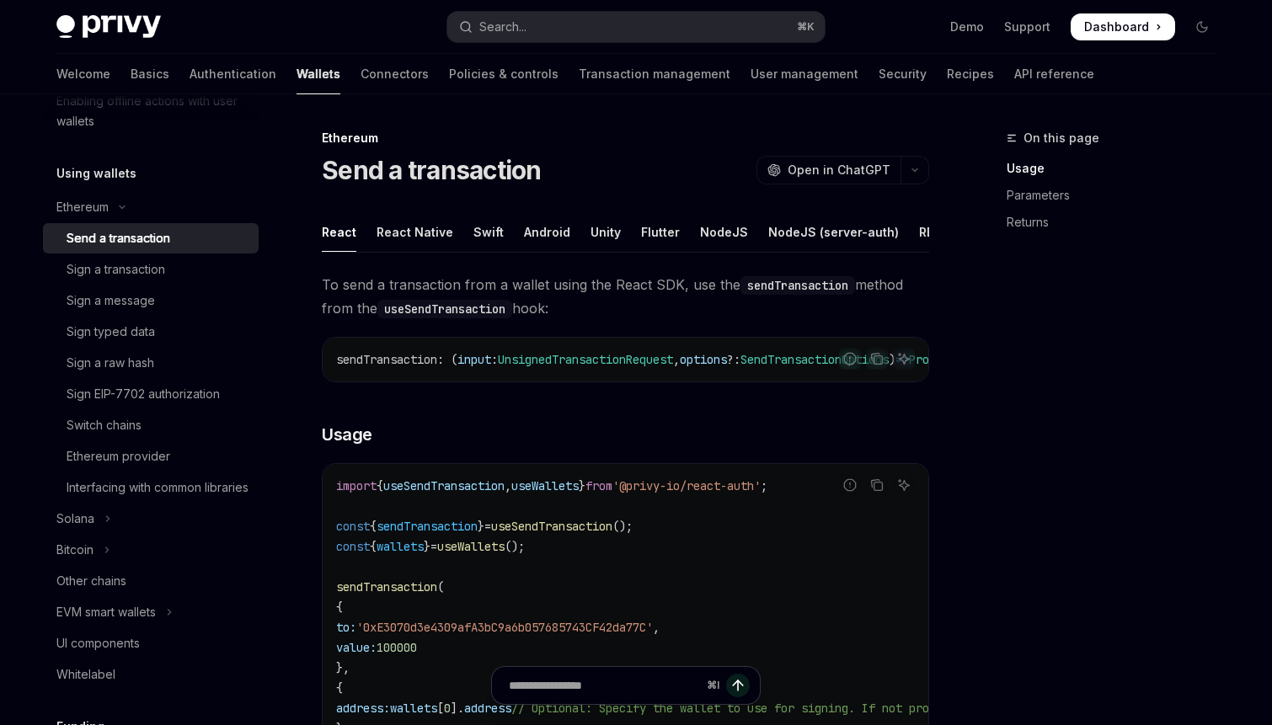
scroll to position [364, 0]
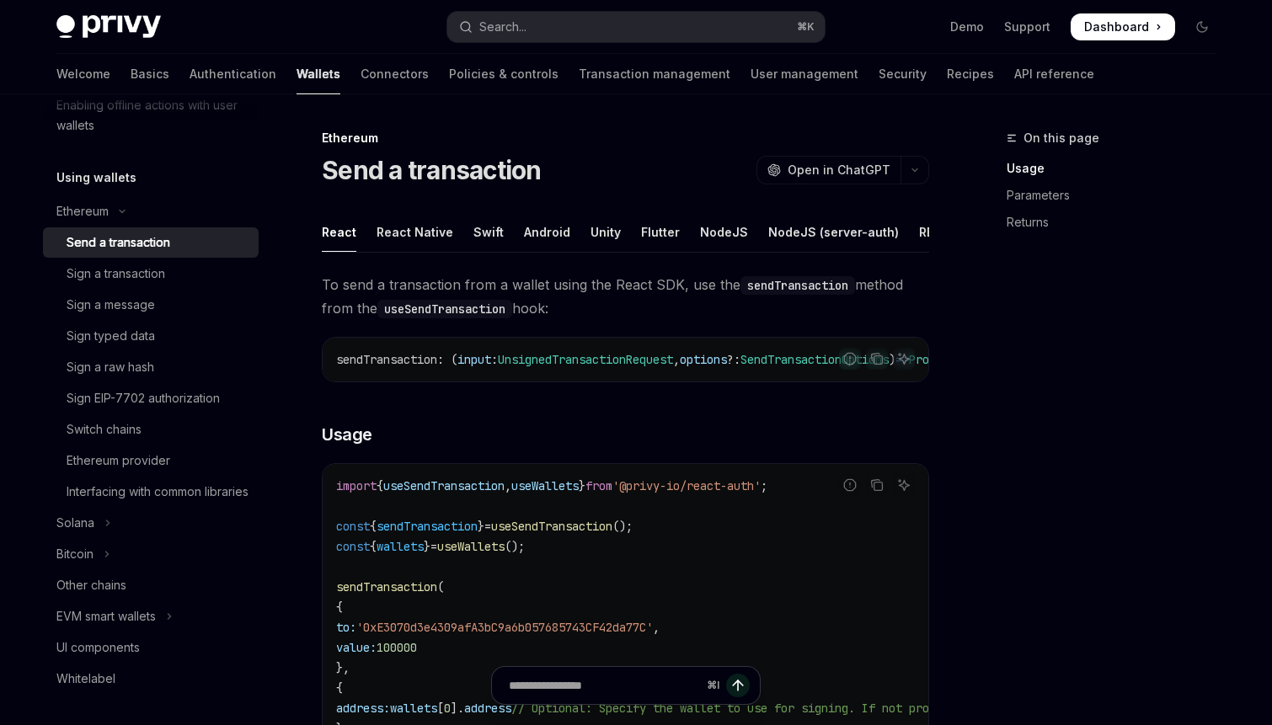
click at [132, 239] on div "Send a transaction" at bounding box center [119, 242] width 104 height 20
click at [158, 274] on div "Sign a transaction" at bounding box center [116, 274] width 99 height 20
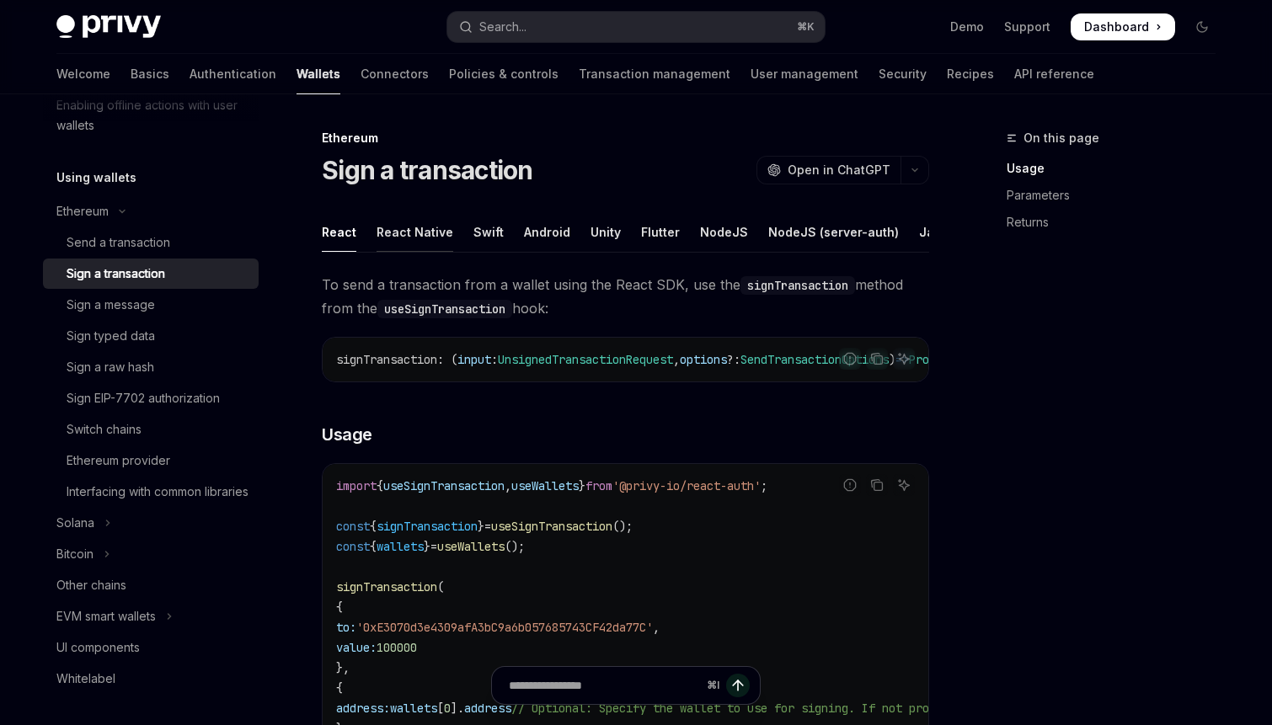
click at [422, 232] on div "React Native" at bounding box center [415, 232] width 77 height 40
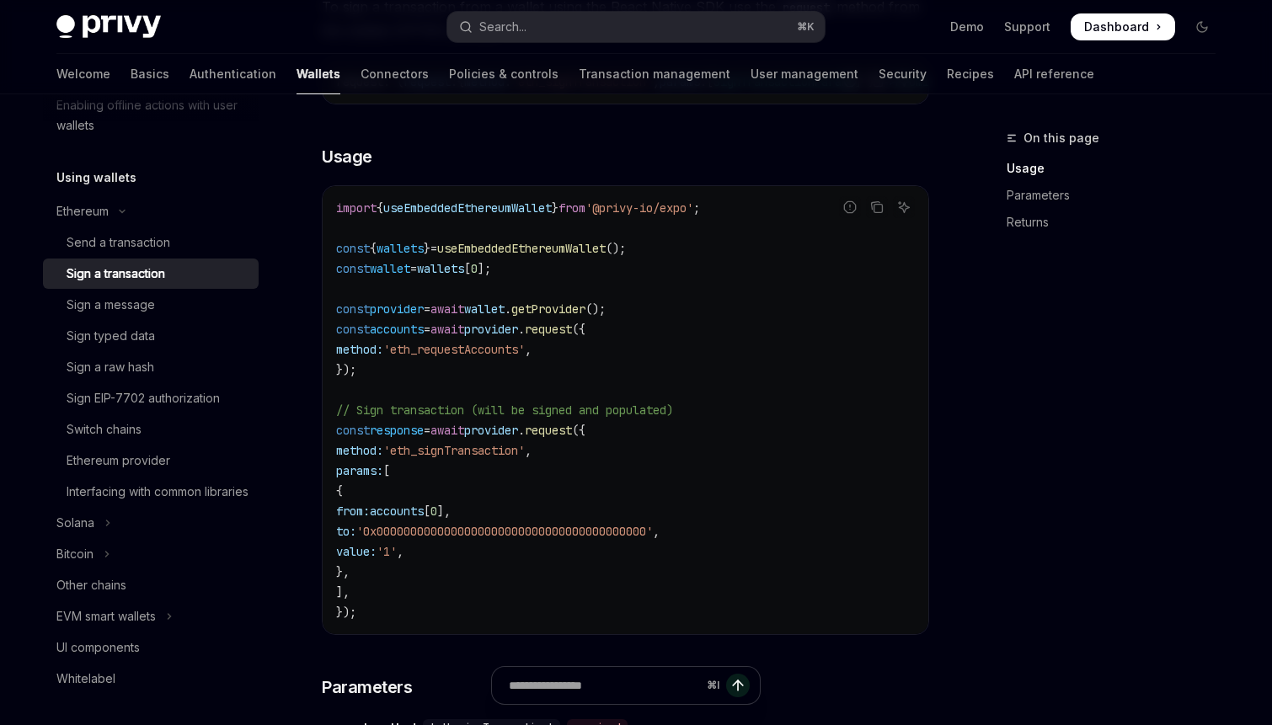
scroll to position [282, 0]
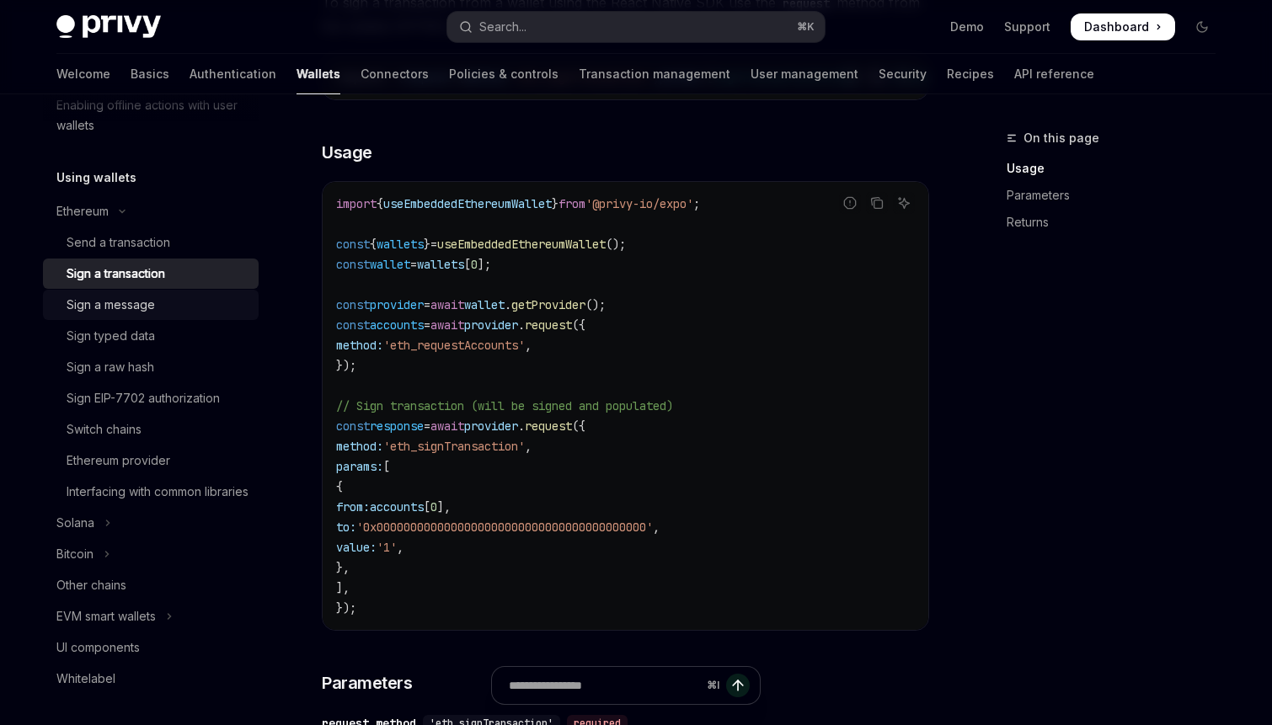
click at [151, 303] on div "Sign a message" at bounding box center [111, 305] width 88 height 20
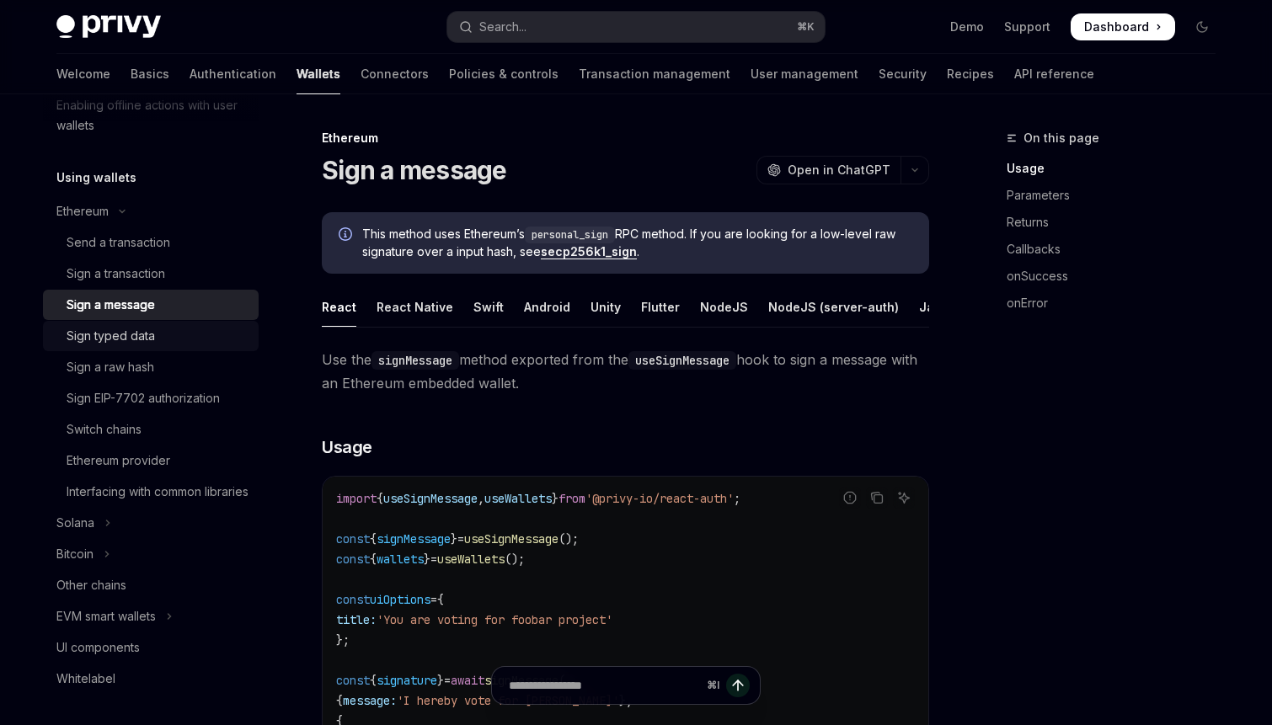
click at [139, 334] on div "Sign typed data" at bounding box center [111, 336] width 88 height 20
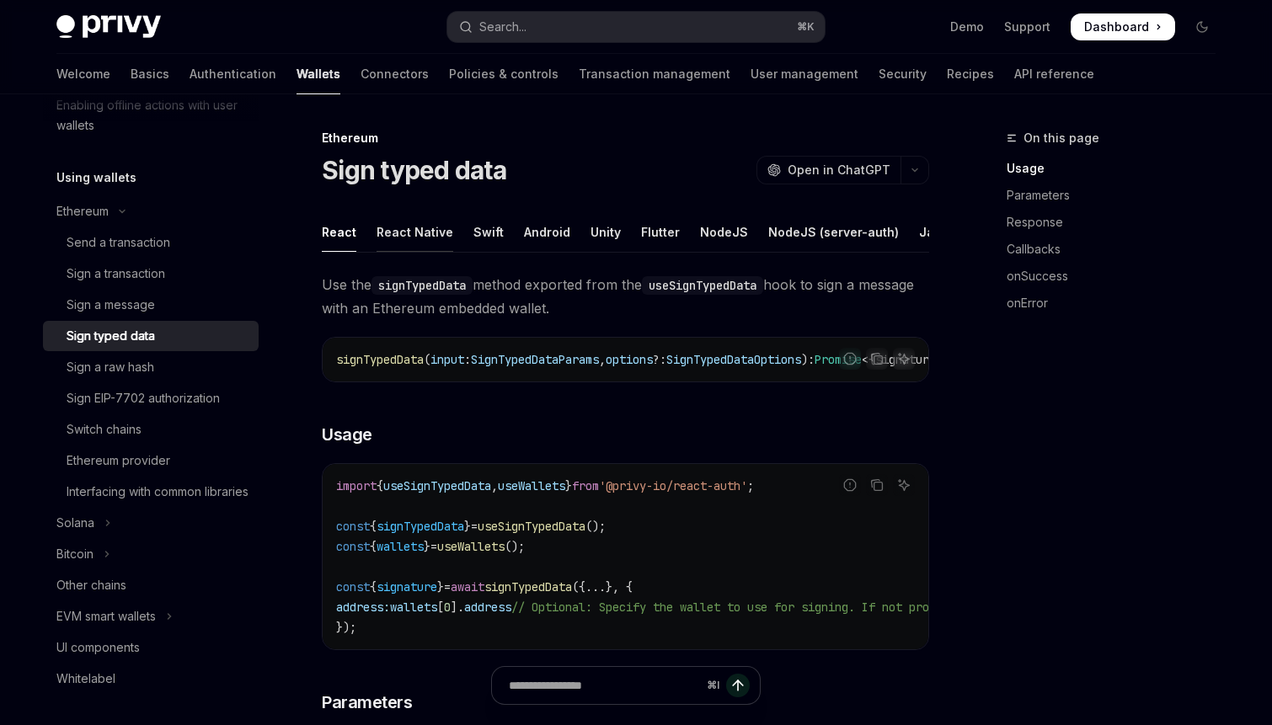
click at [435, 225] on div "React Native" at bounding box center [415, 232] width 77 height 40
type textarea "*"
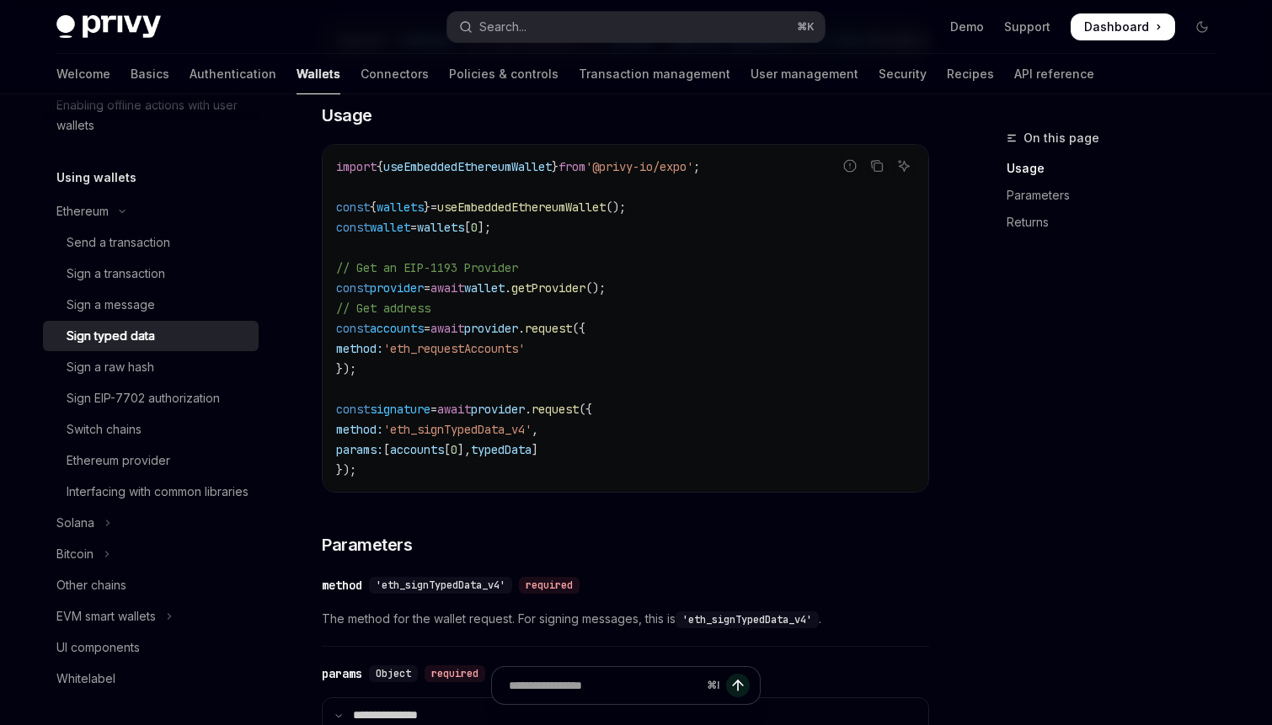
scroll to position [291, 0]
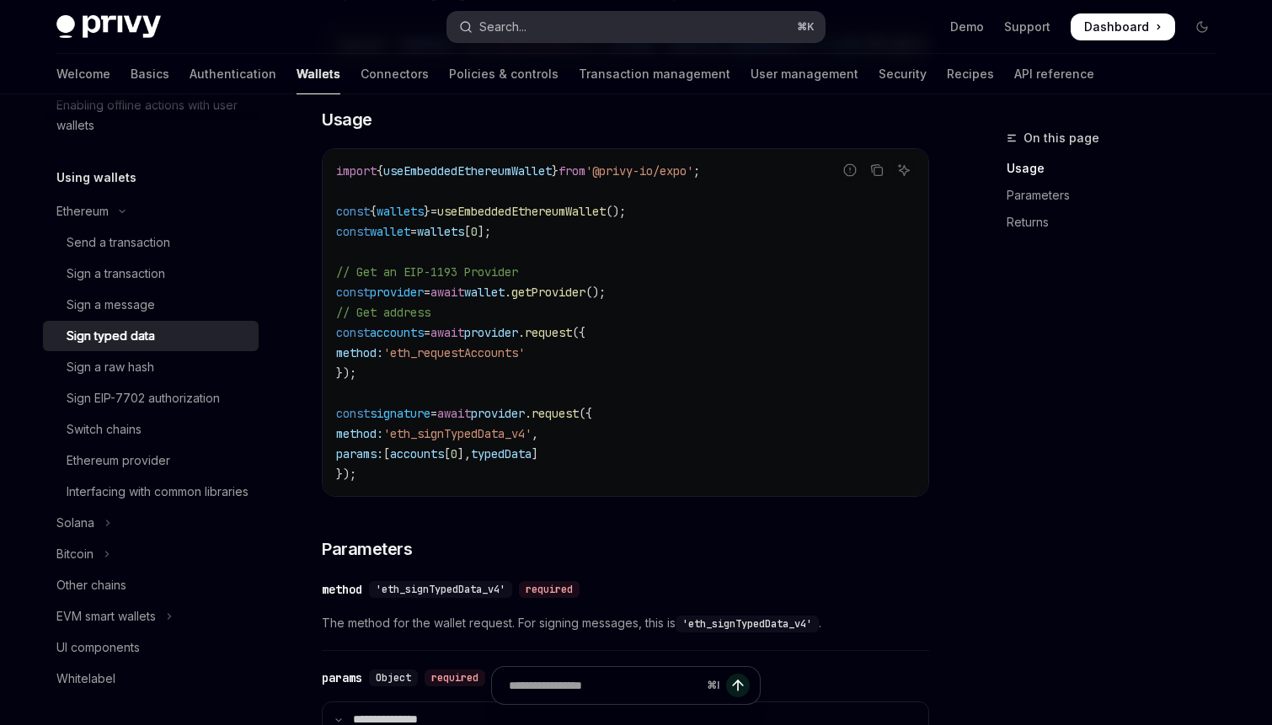
click at [493, 36] on div "Search..." at bounding box center [502, 27] width 47 height 20
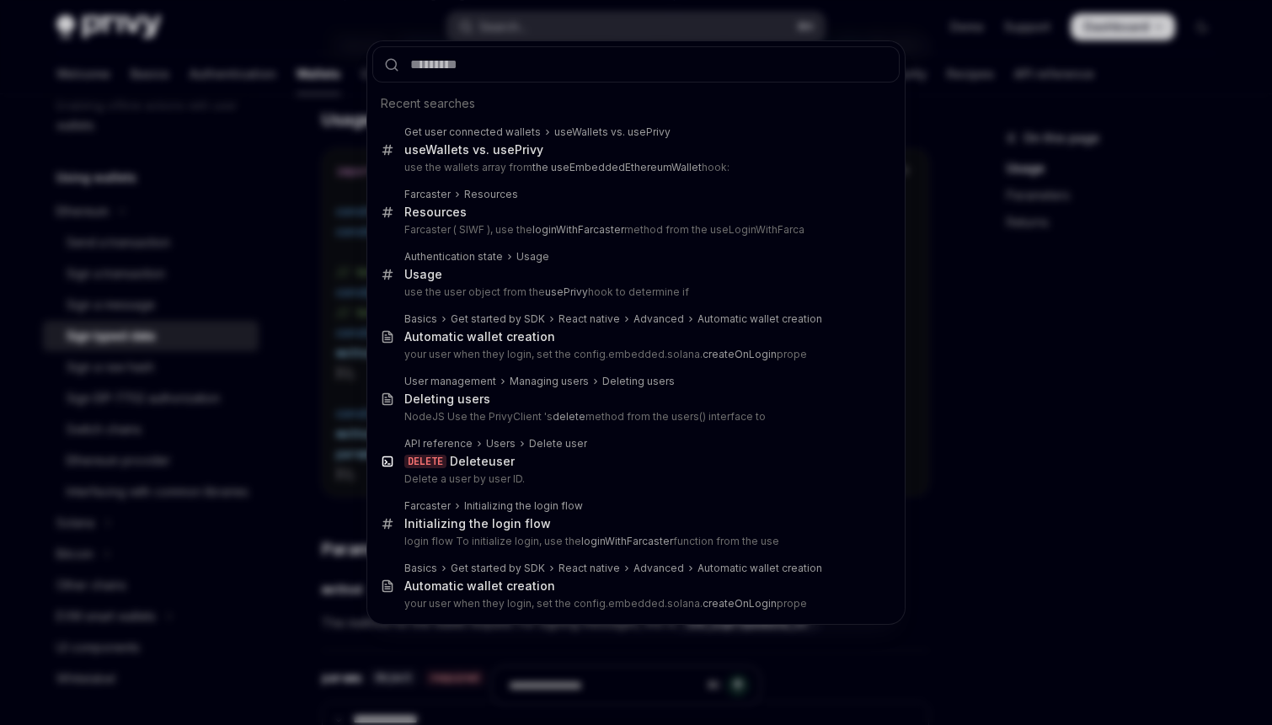
type input "**********"
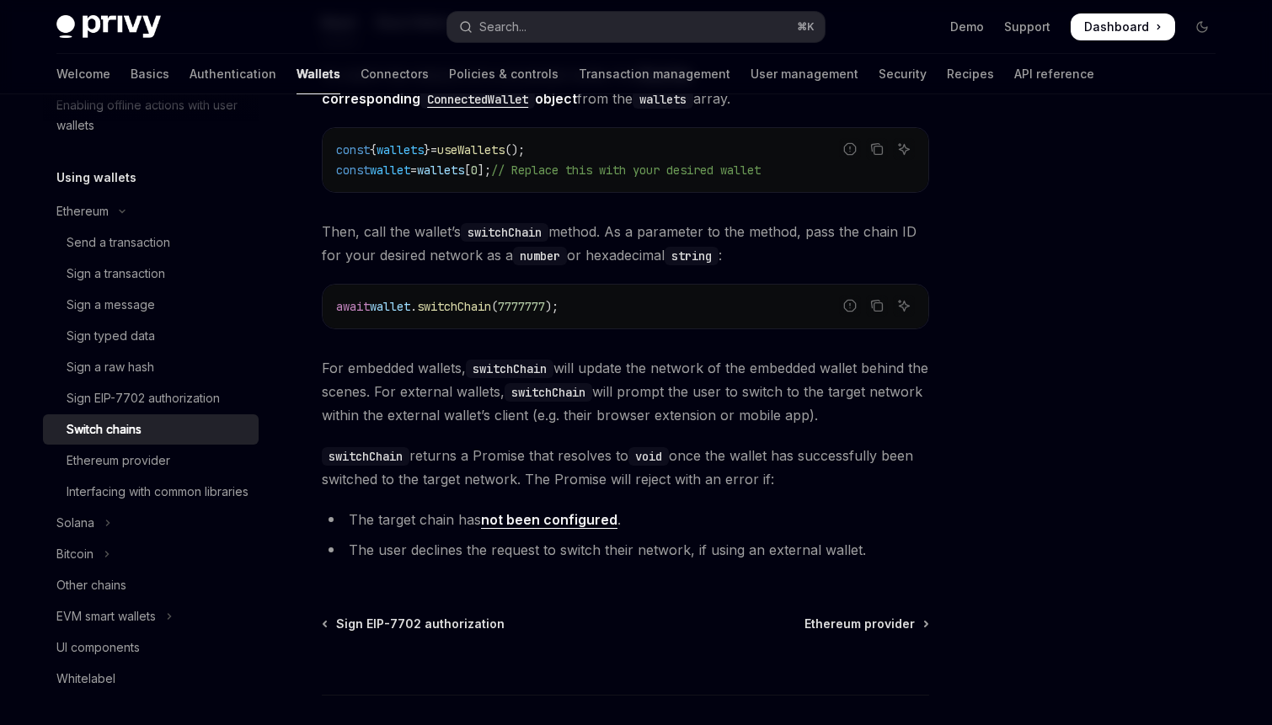
scroll to position [211, 0]
drag, startPoint x: 612, startPoint y: 362, endPoint x: 782, endPoint y: 366, distance: 169.4
click at [782, 366] on span "For embedded wallets, switchChain will update the network of the embedded walle…" at bounding box center [625, 390] width 607 height 71
drag, startPoint x: 419, startPoint y: 394, endPoint x: 691, endPoint y: 398, distance: 272.1
click at [691, 398] on span "For embedded wallets, switchChain will update the network of the embedded walle…" at bounding box center [625, 390] width 607 height 71
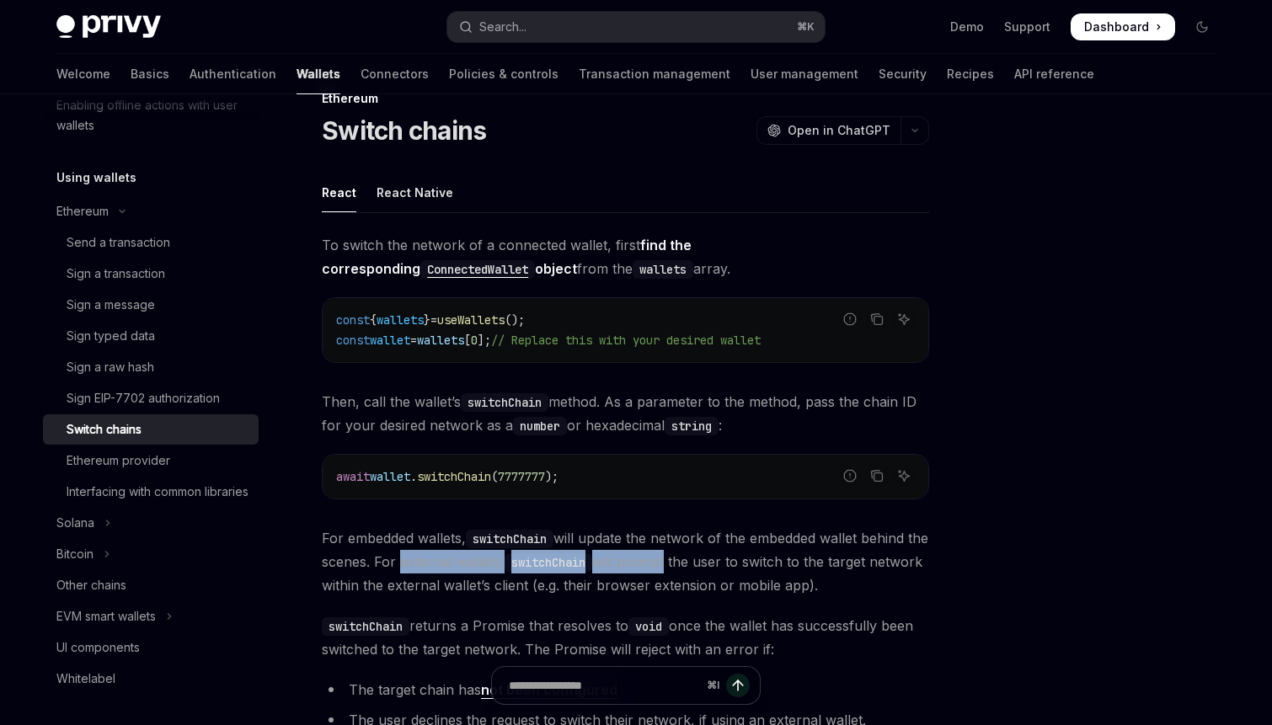
scroll to position [0, 0]
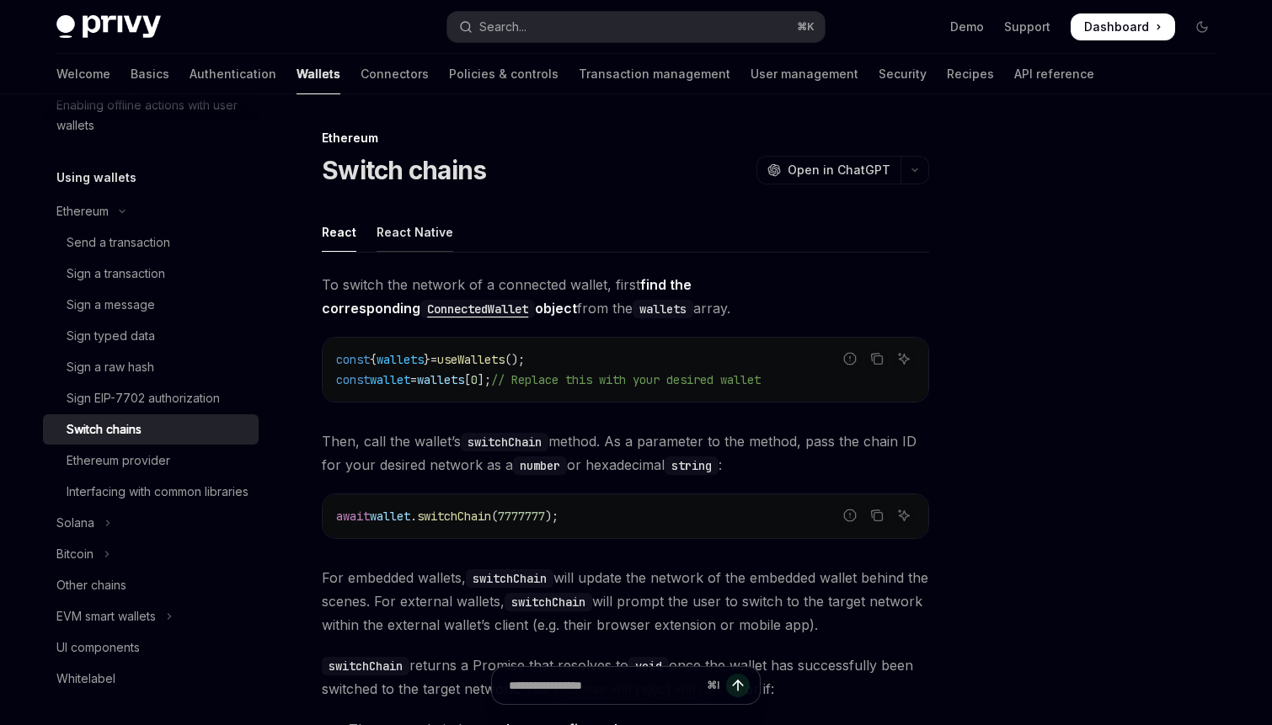
click at [415, 233] on div "React Native" at bounding box center [415, 232] width 77 height 40
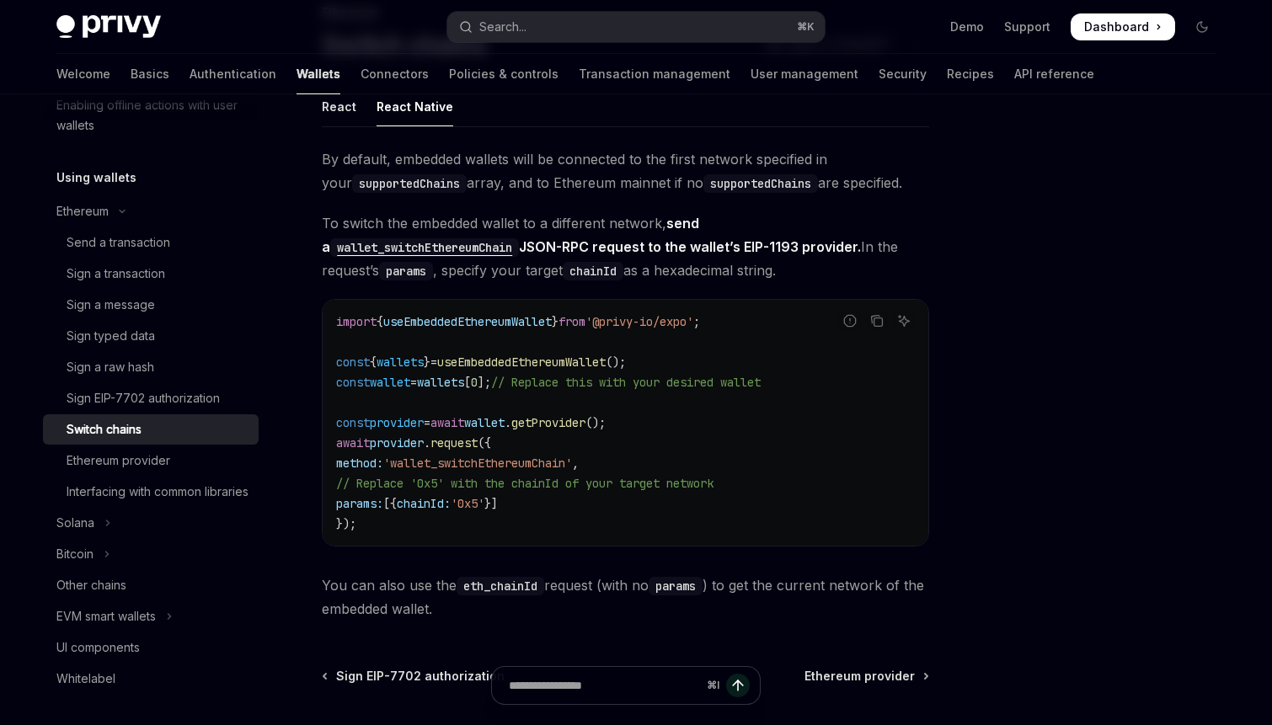
scroll to position [147, 0]
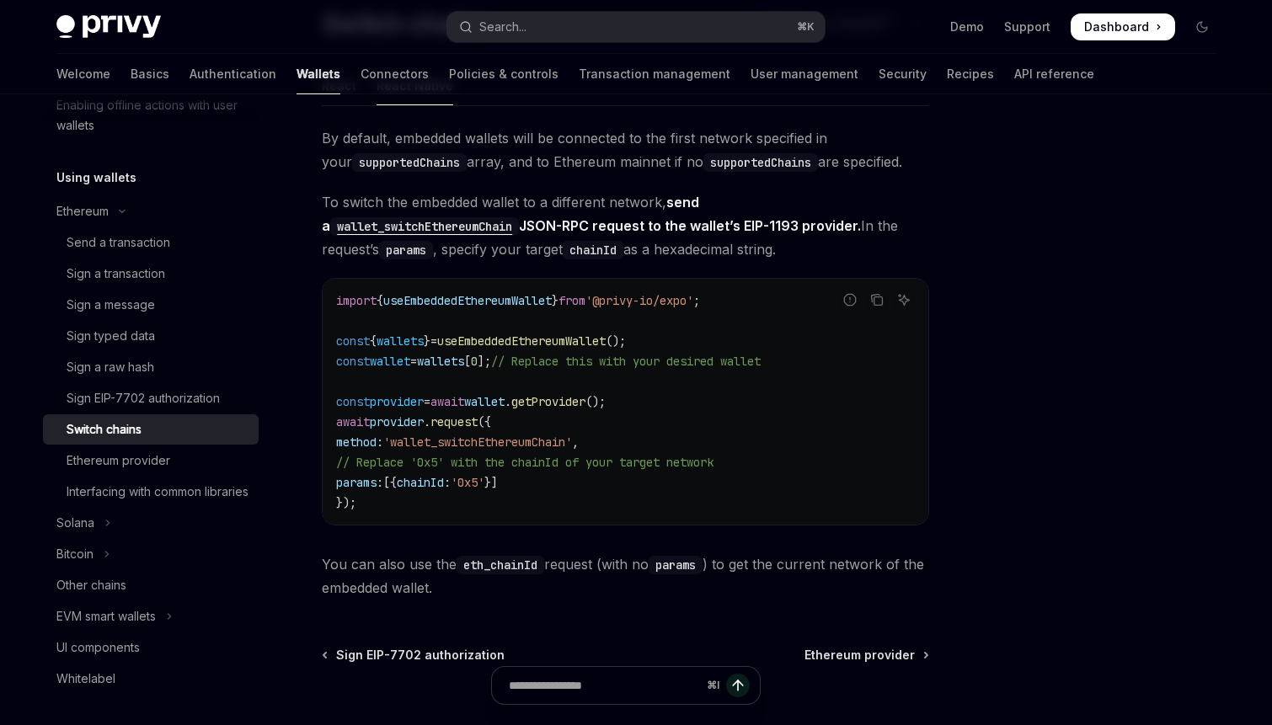
click at [545, 437] on span "'wallet_switchEthereumChain'" at bounding box center [477, 442] width 189 height 15
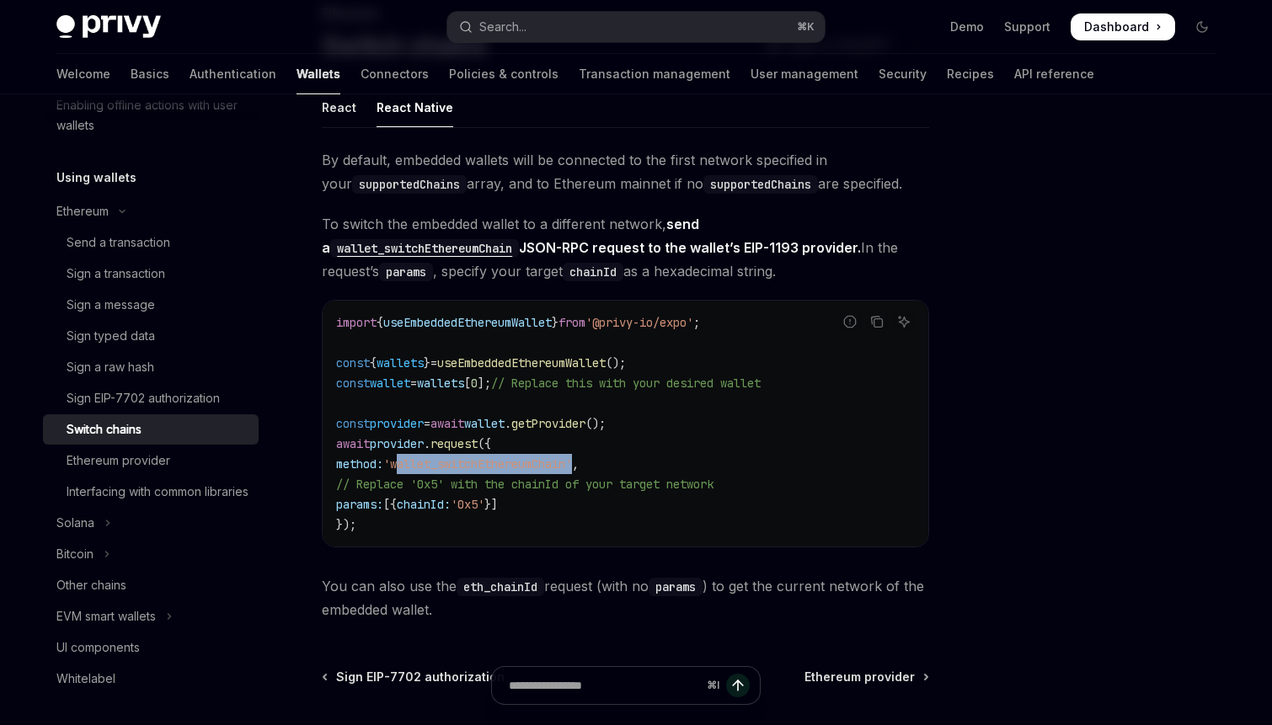
scroll to position [126, 0]
click at [173, 404] on div "Sign EIP-7702 authorization" at bounding box center [143, 398] width 153 height 20
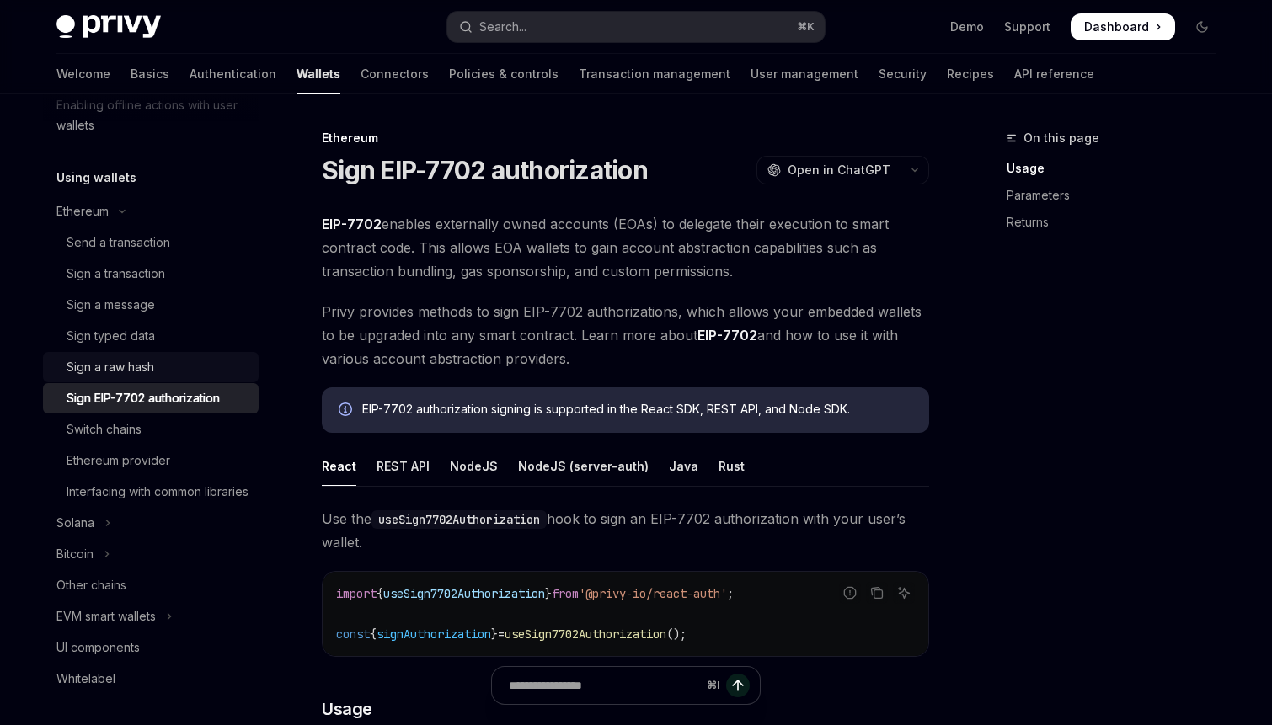
click at [168, 379] on link "Sign a raw hash" at bounding box center [151, 367] width 216 height 30
type textarea "*"
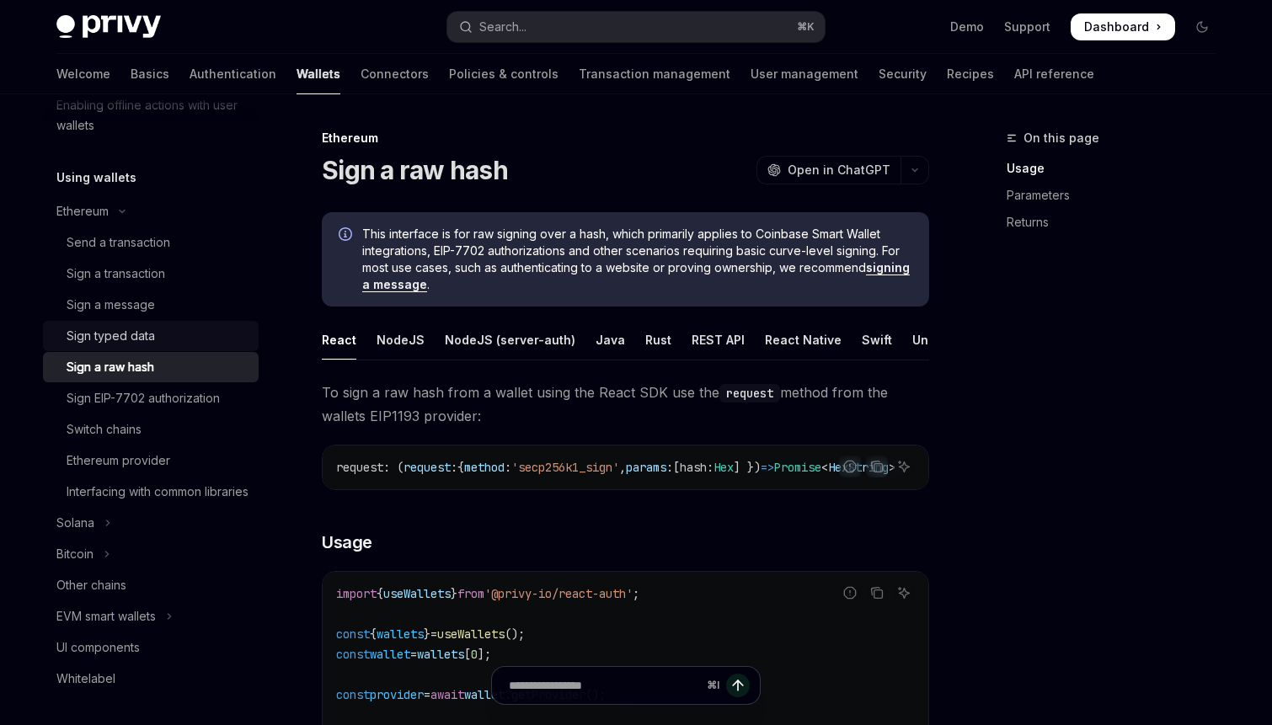
click at [164, 350] on link "Sign typed data" at bounding box center [151, 336] width 216 height 30
click at [164, 343] on div "Sign typed data" at bounding box center [158, 336] width 182 height 20
click at [134, 333] on div "Sign typed data" at bounding box center [111, 336] width 88 height 20
click at [120, 326] on div "Sign typed data" at bounding box center [111, 336] width 88 height 20
click at [142, 331] on div "Sign typed data" at bounding box center [111, 336] width 88 height 20
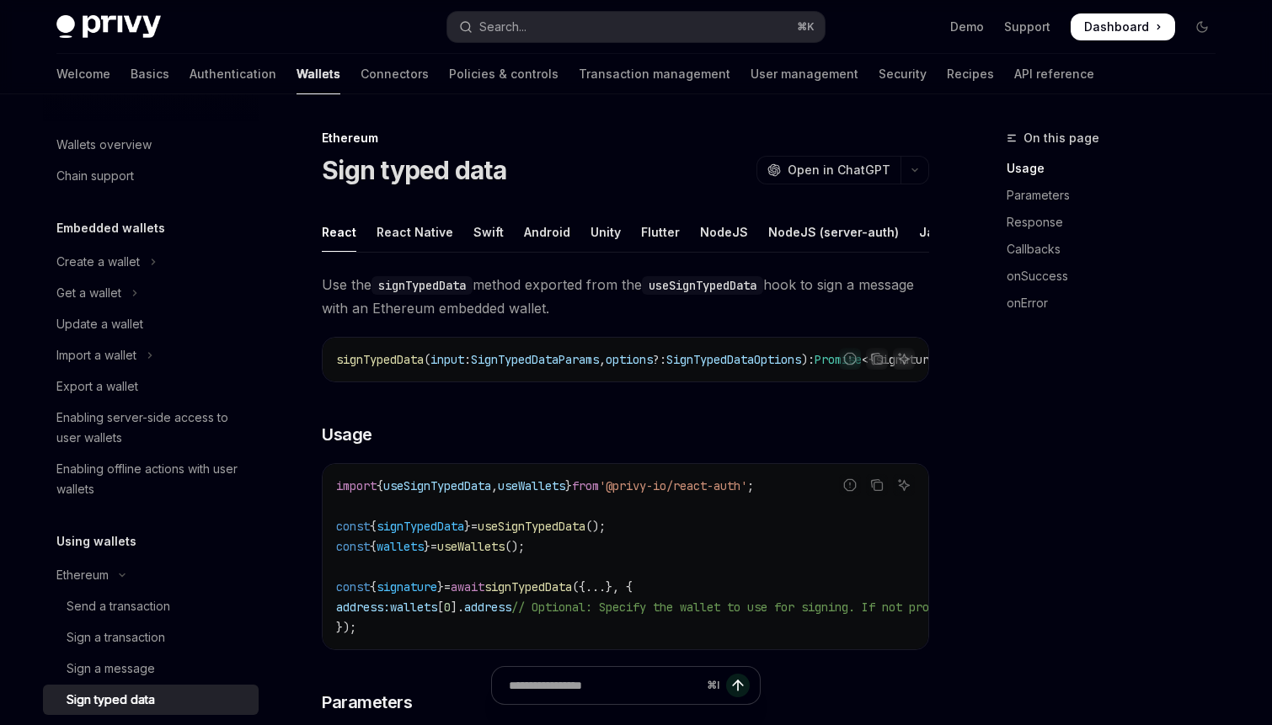
click at [419, 240] on div "React Native" at bounding box center [415, 232] width 77 height 40
type textarea "*"
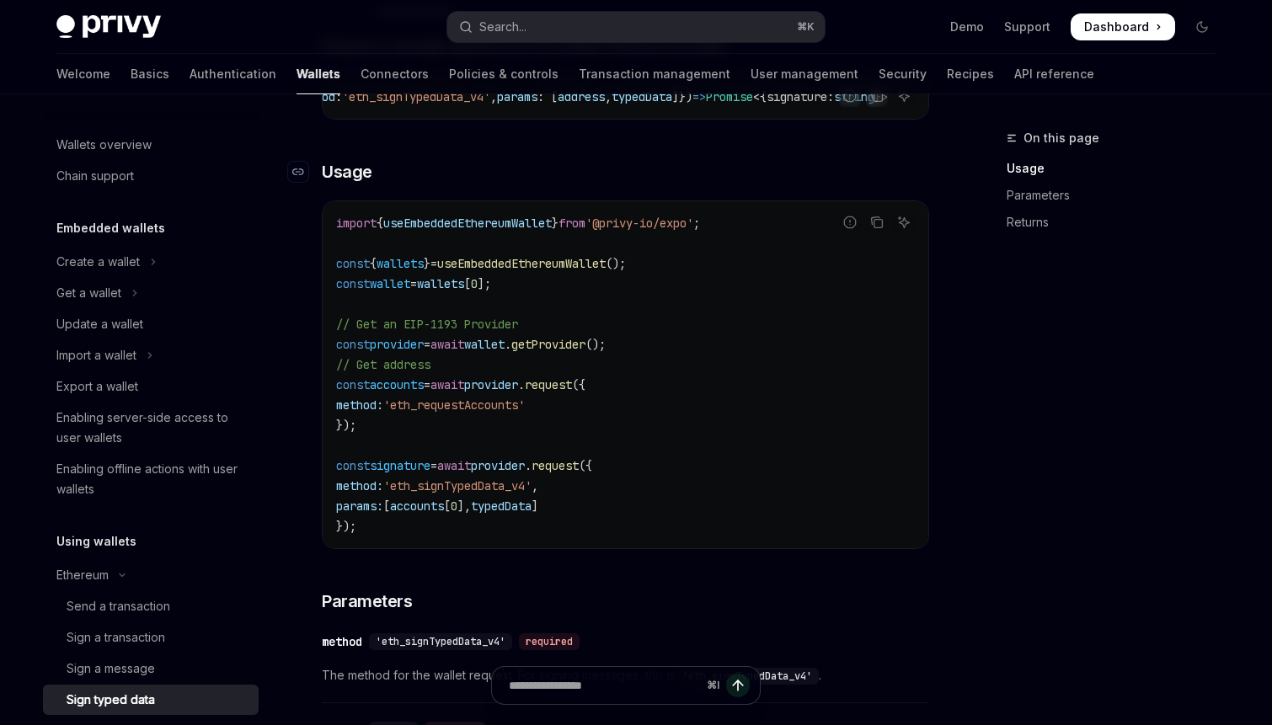
scroll to position [241, 0]
click at [575, 270] on span "useEmbeddedEthereumWallet" at bounding box center [521, 261] width 168 height 15
copy span "useEmbeddedEthereumWallet"
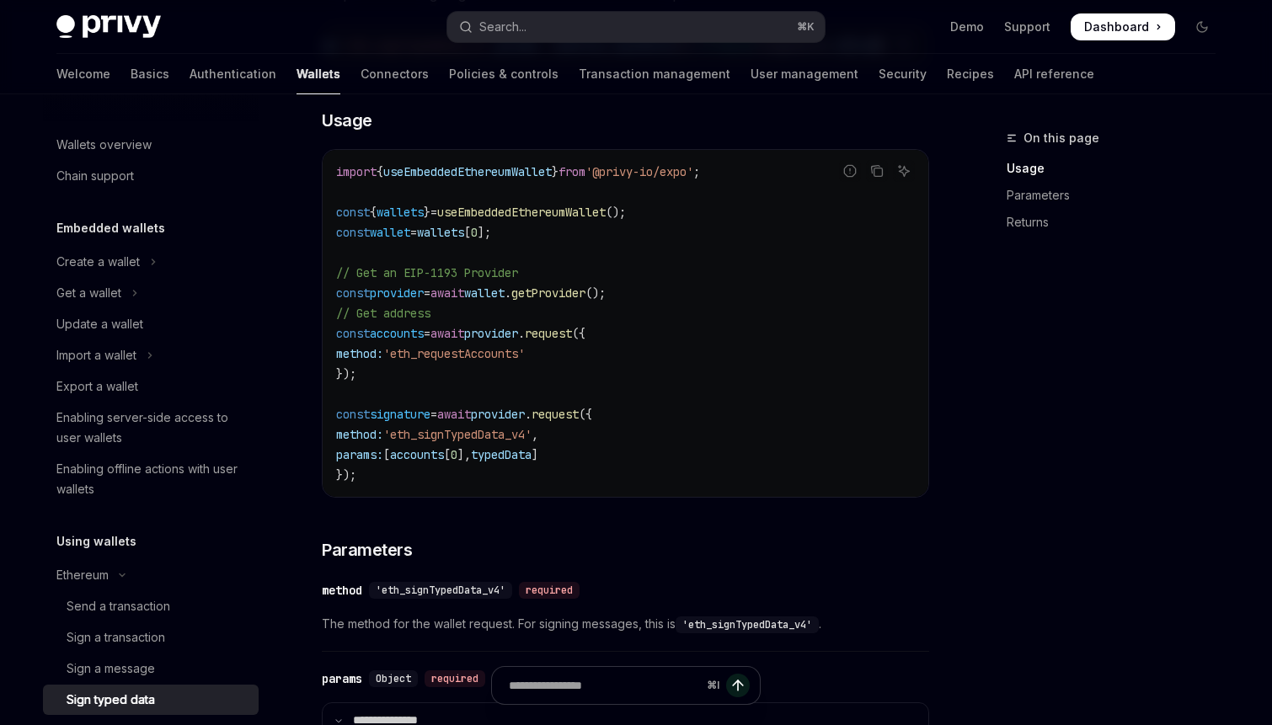
scroll to position [0, 0]
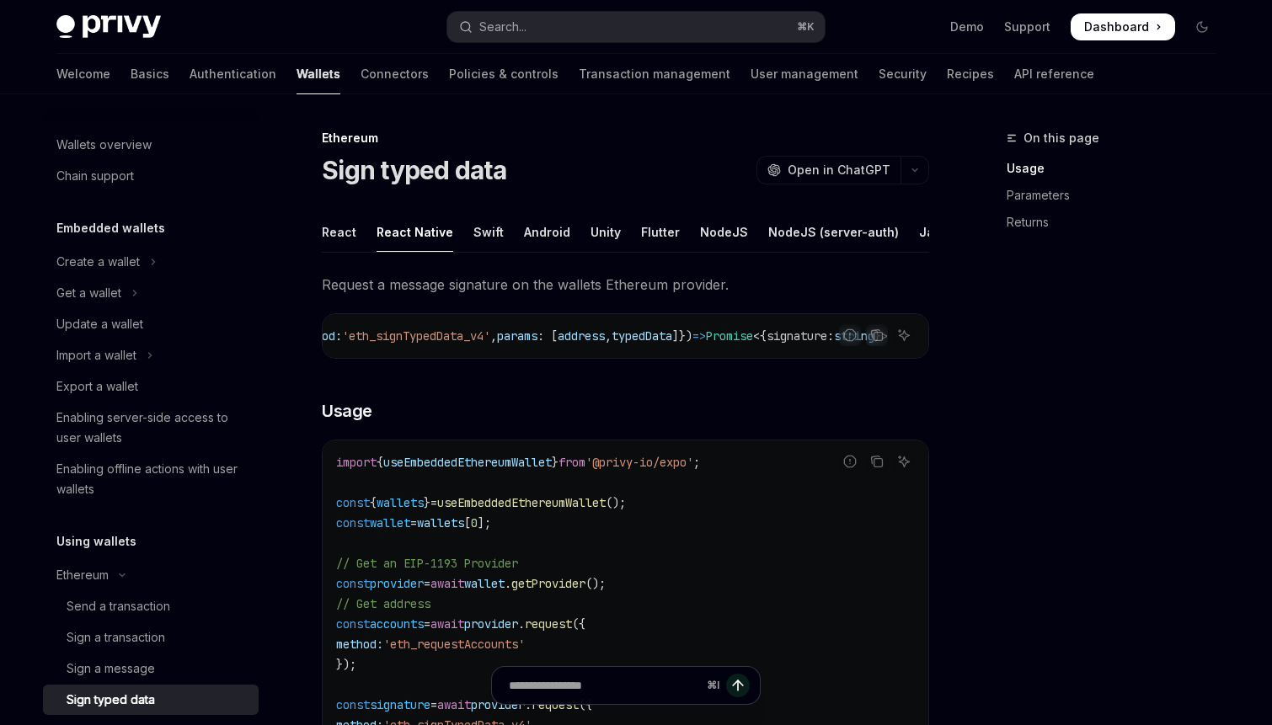
click at [577, 30] on button "Search... ⌘ K" at bounding box center [635, 27] width 377 height 30
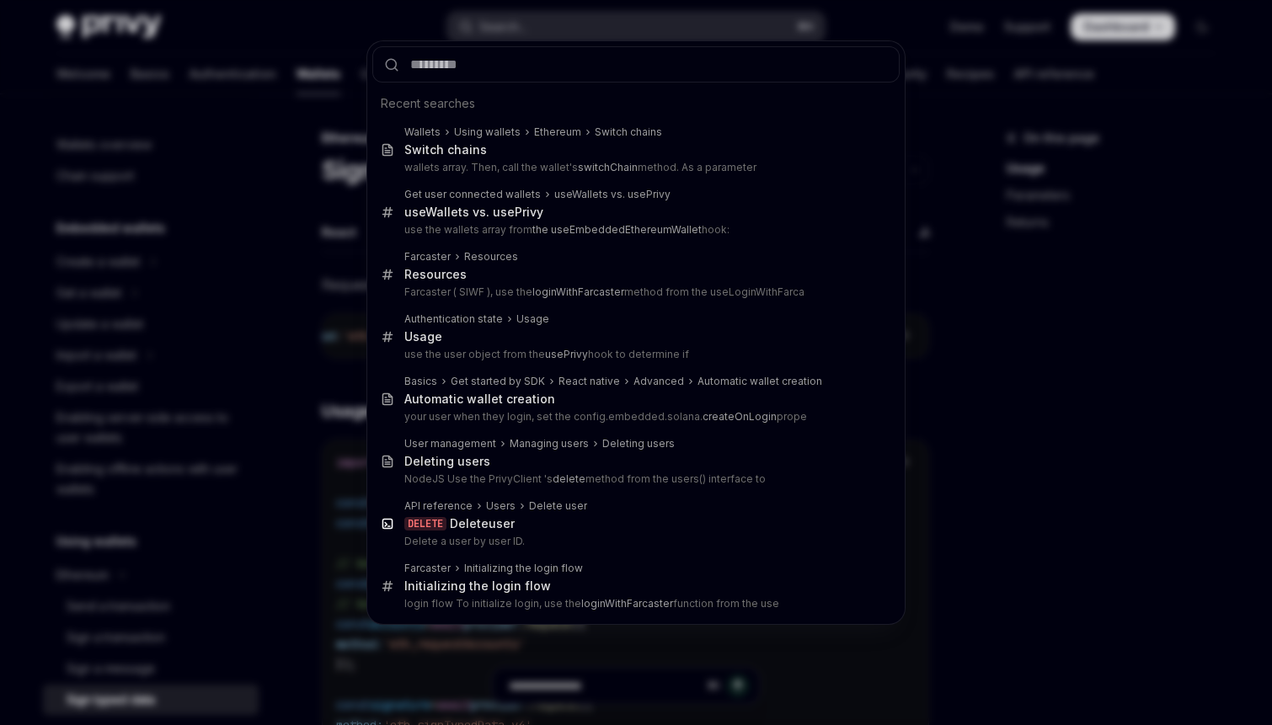
type input "*********"
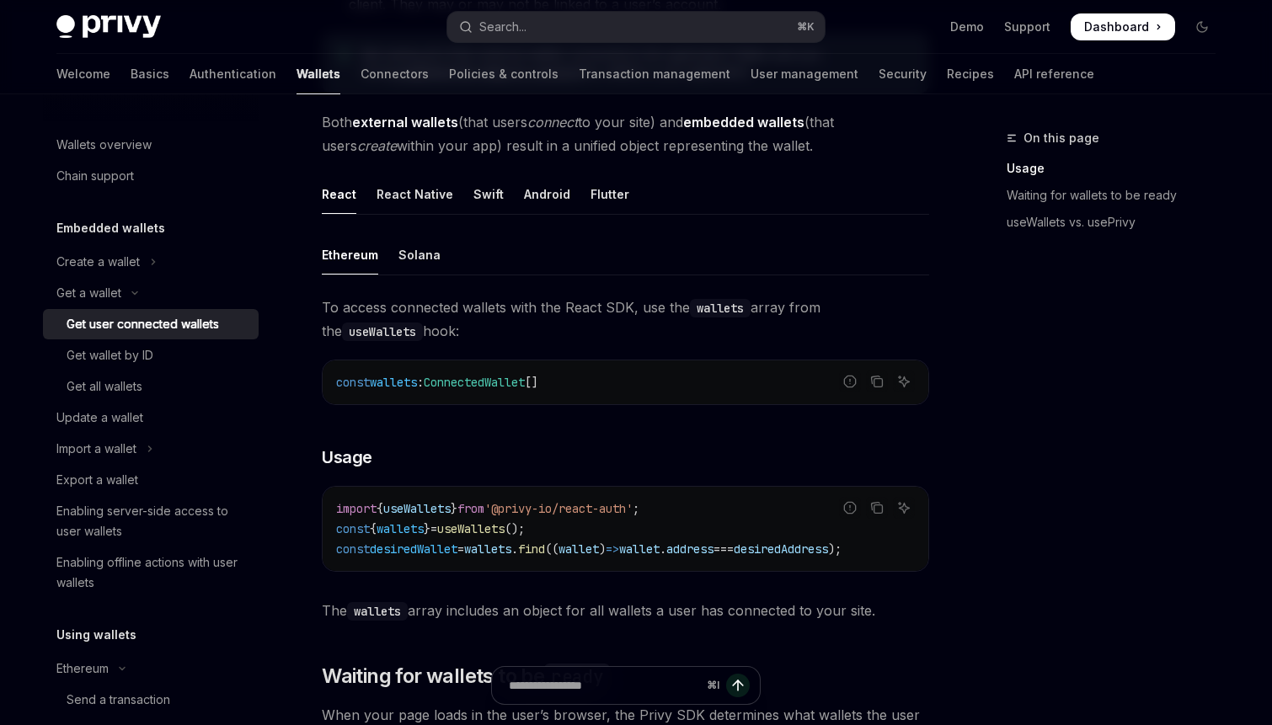
scroll to position [429, 0]
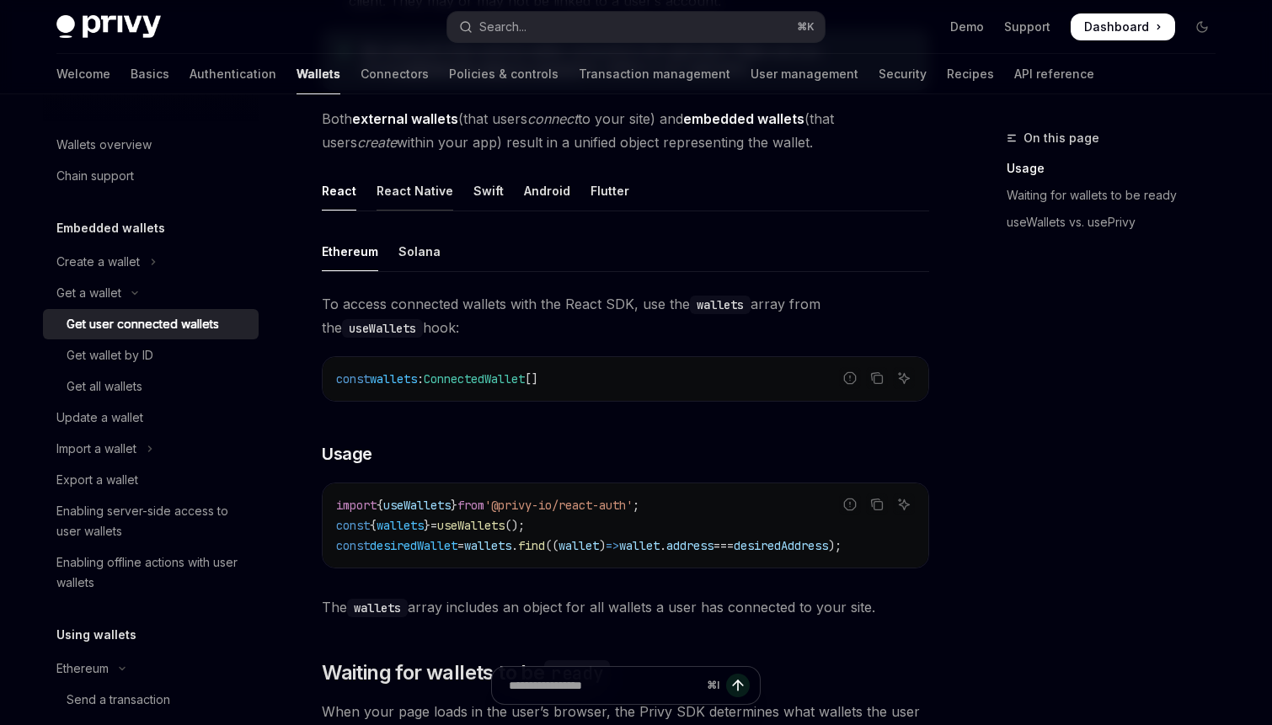
click at [424, 187] on div "React Native" at bounding box center [415, 191] width 77 height 40
type textarea "*"
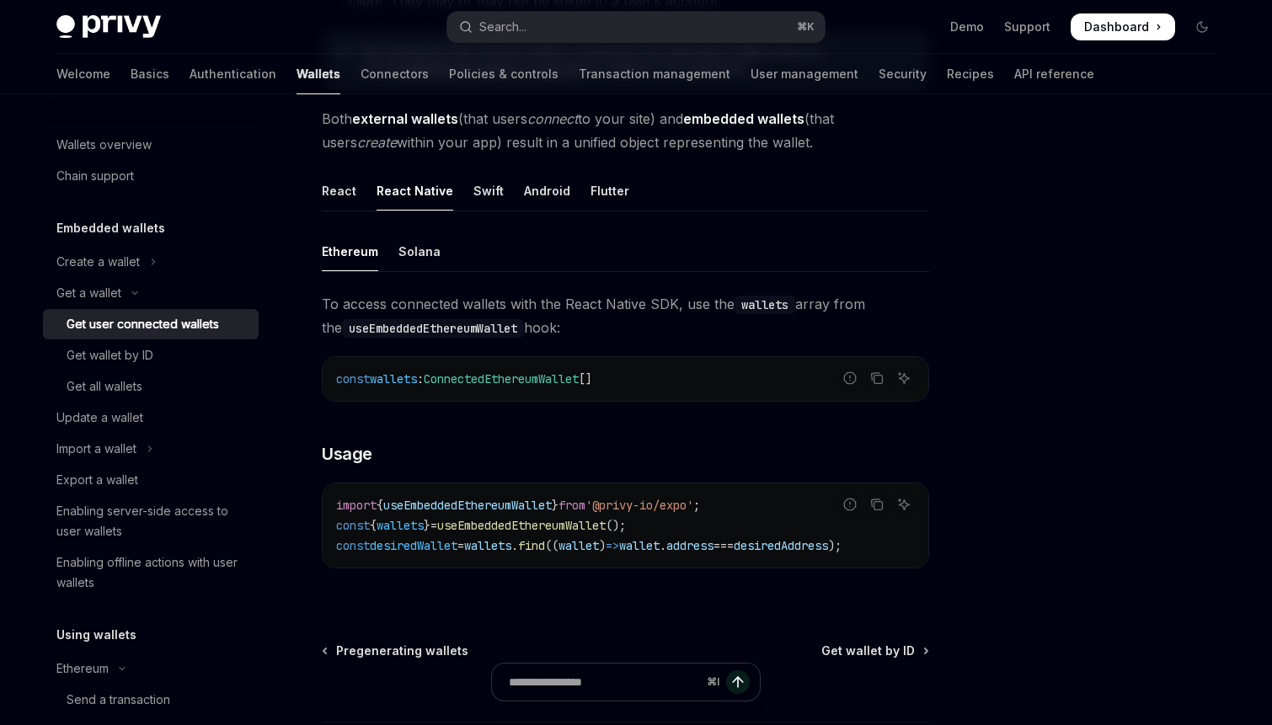
click at [550, 385] on span "ConnectedEthereumWallet" at bounding box center [501, 378] width 155 height 15
copy span "ConnectedEthereumWallet"
click at [545, 538] on span "find" at bounding box center [531, 545] width 27 height 15
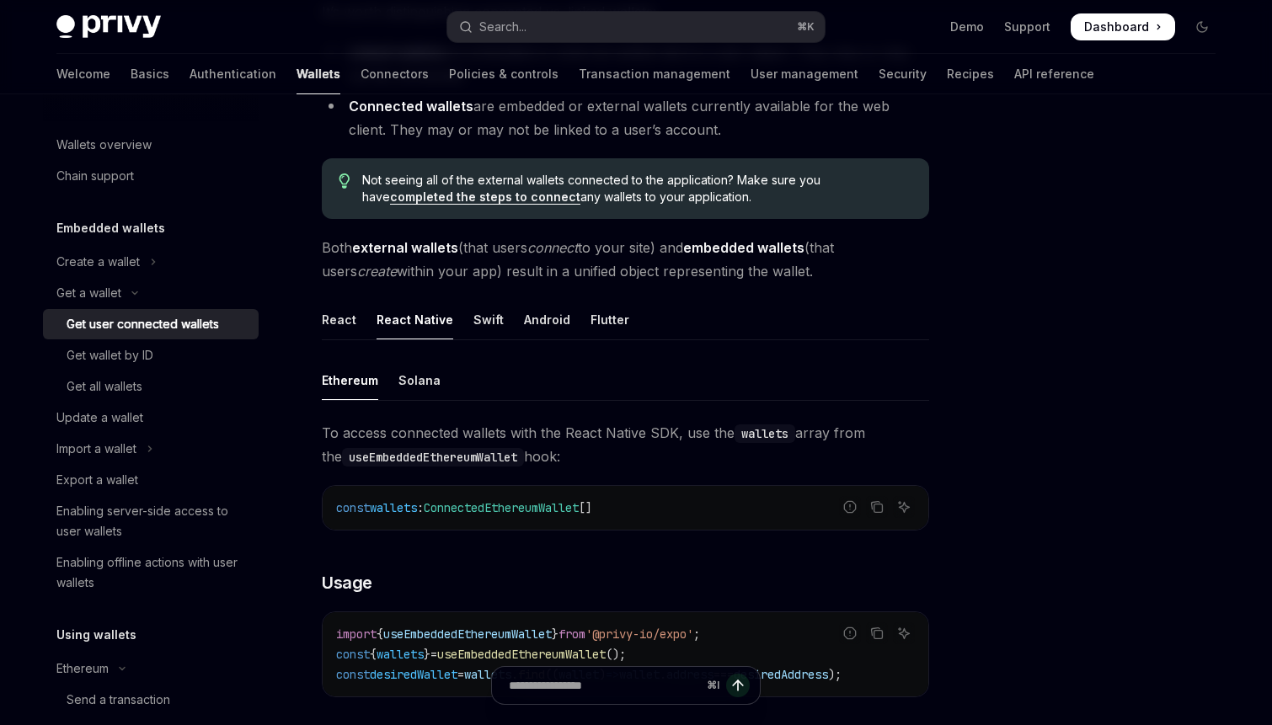
scroll to position [298, 0]
click at [626, 33] on button "Search... ⌘ K" at bounding box center [635, 27] width 377 height 30
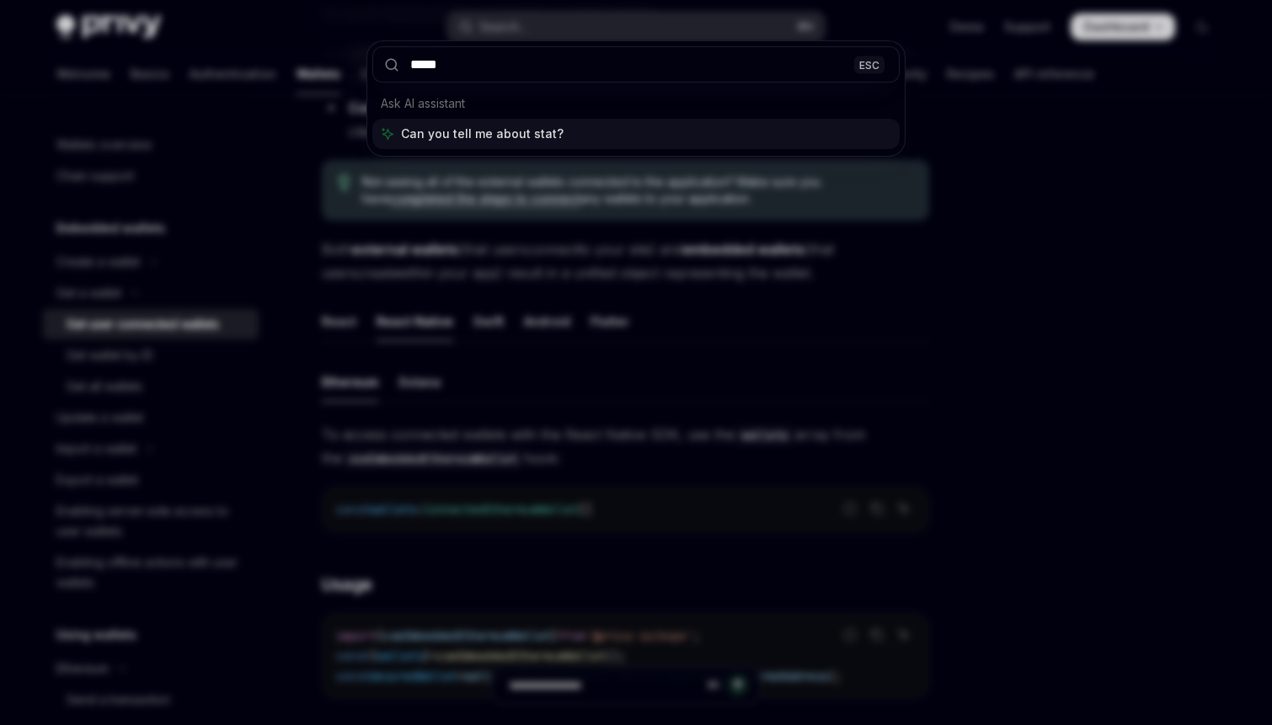
type input "******"
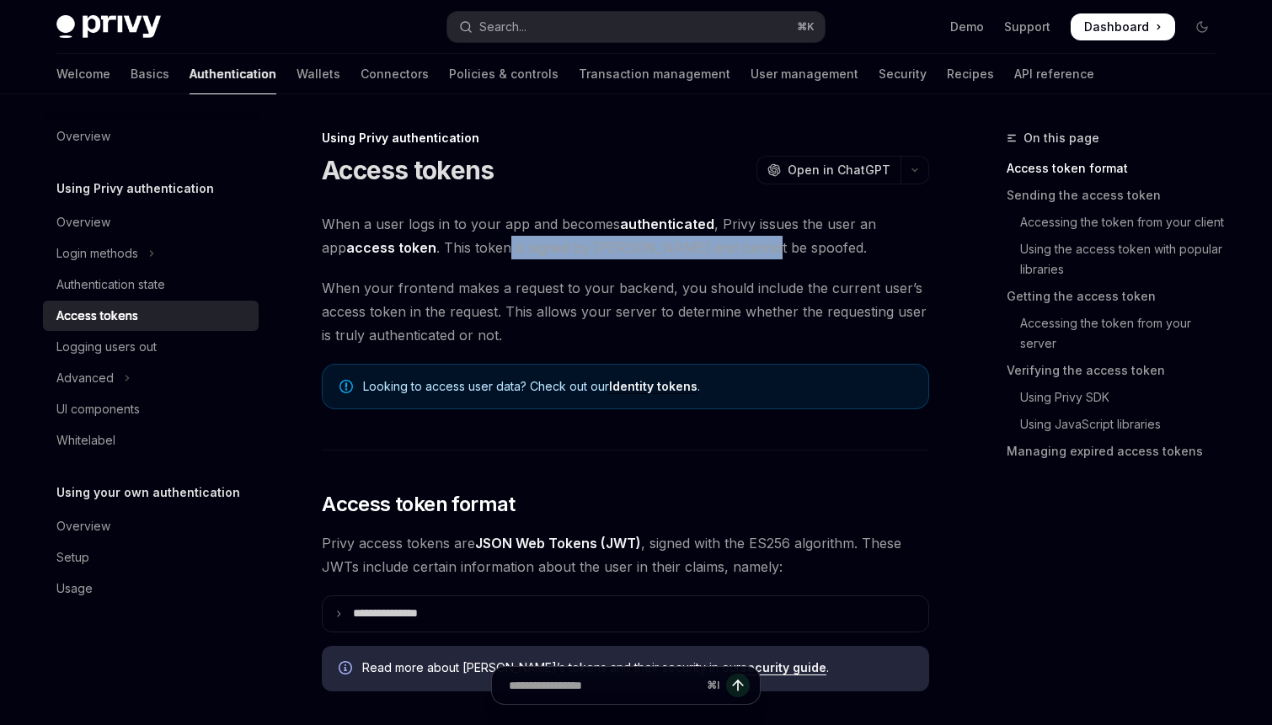
drag, startPoint x: 481, startPoint y: 244, endPoint x: 718, endPoint y: 248, distance: 236.7
click at [718, 248] on span "When a user logs in to your app and becomes authenticated , Privy issues the us…" at bounding box center [625, 235] width 607 height 47
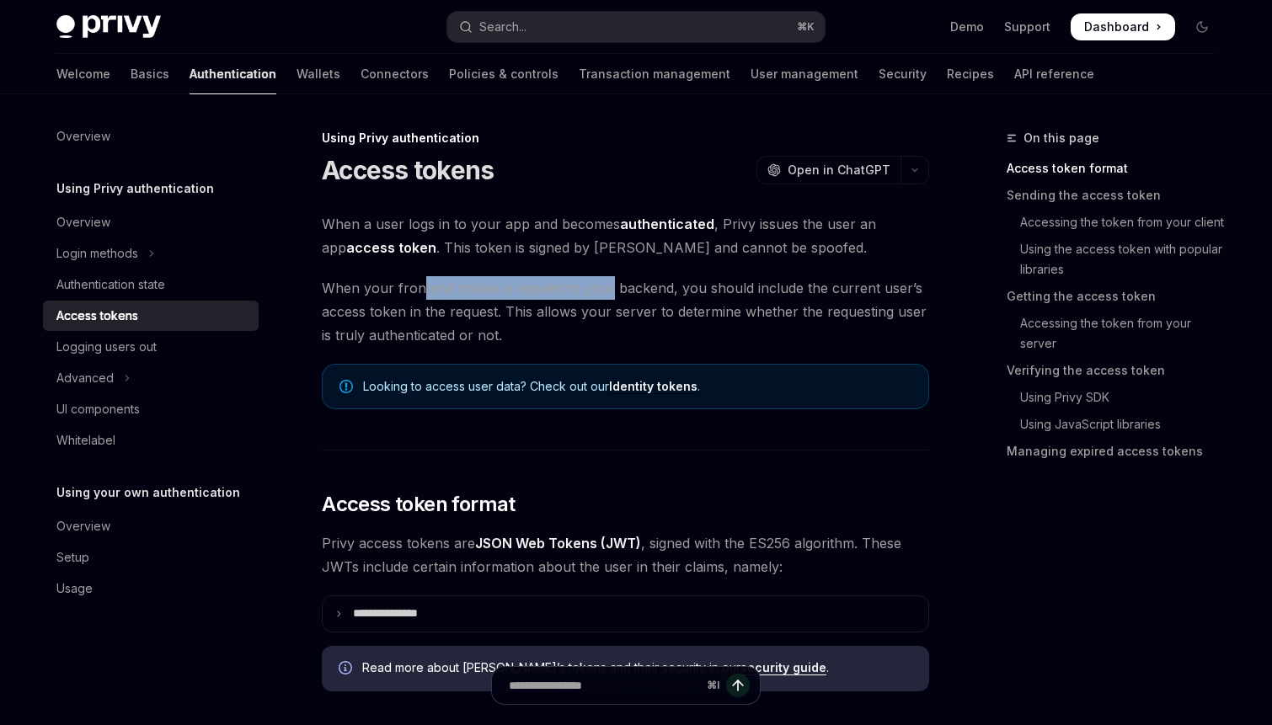
drag, startPoint x: 419, startPoint y: 292, endPoint x: 605, endPoint y: 291, distance: 186.2
click at [605, 291] on span "When your frontend makes a request to your backend, you should include the curr…" at bounding box center [625, 311] width 607 height 71
drag, startPoint x: 371, startPoint y: 313, endPoint x: 519, endPoint y: 313, distance: 147.4
click at [519, 313] on span "When your frontend makes a request to your backend, you should include the curr…" at bounding box center [625, 311] width 607 height 71
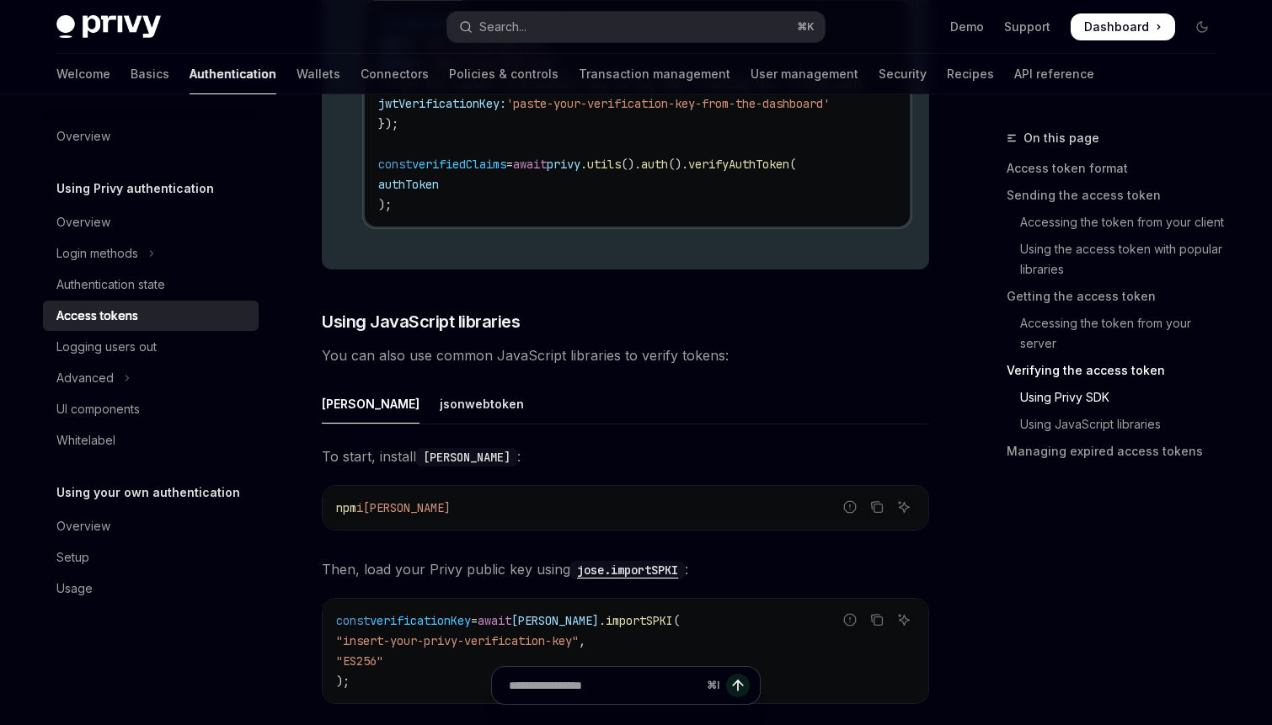
scroll to position [3422, 0]
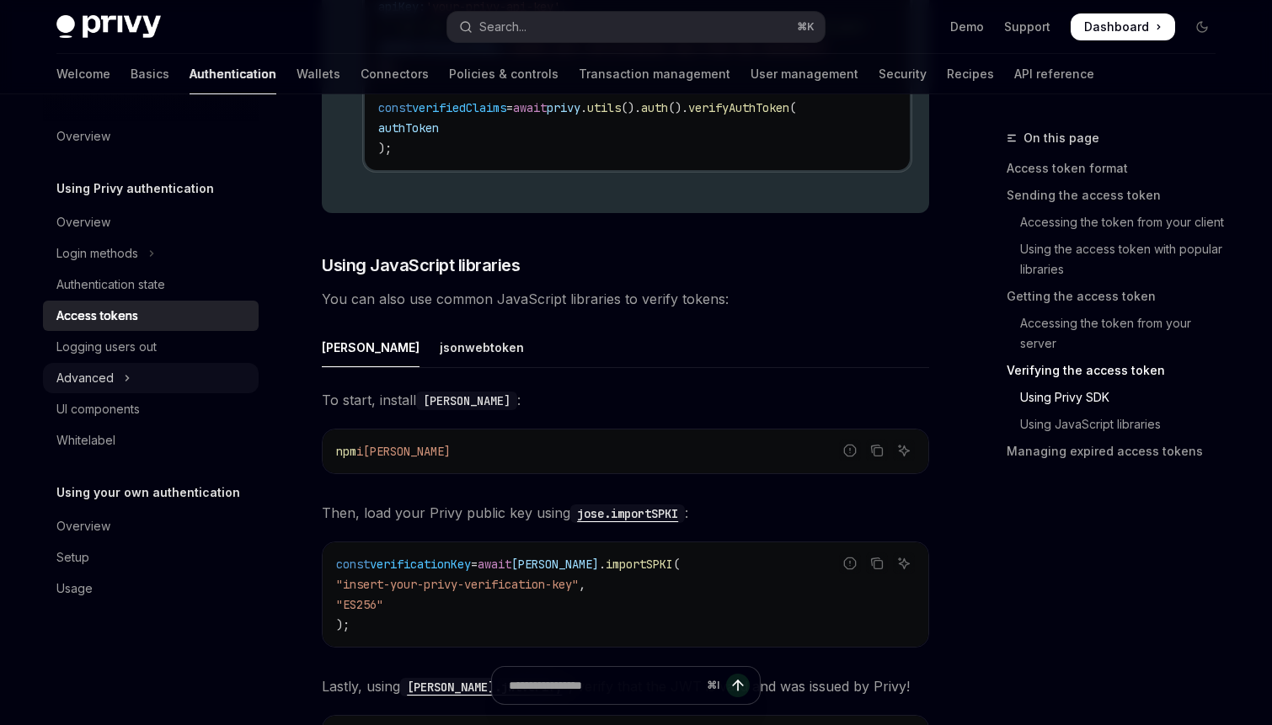
click at [125, 374] on icon "Toggle Advanced section" at bounding box center [127, 378] width 7 height 20
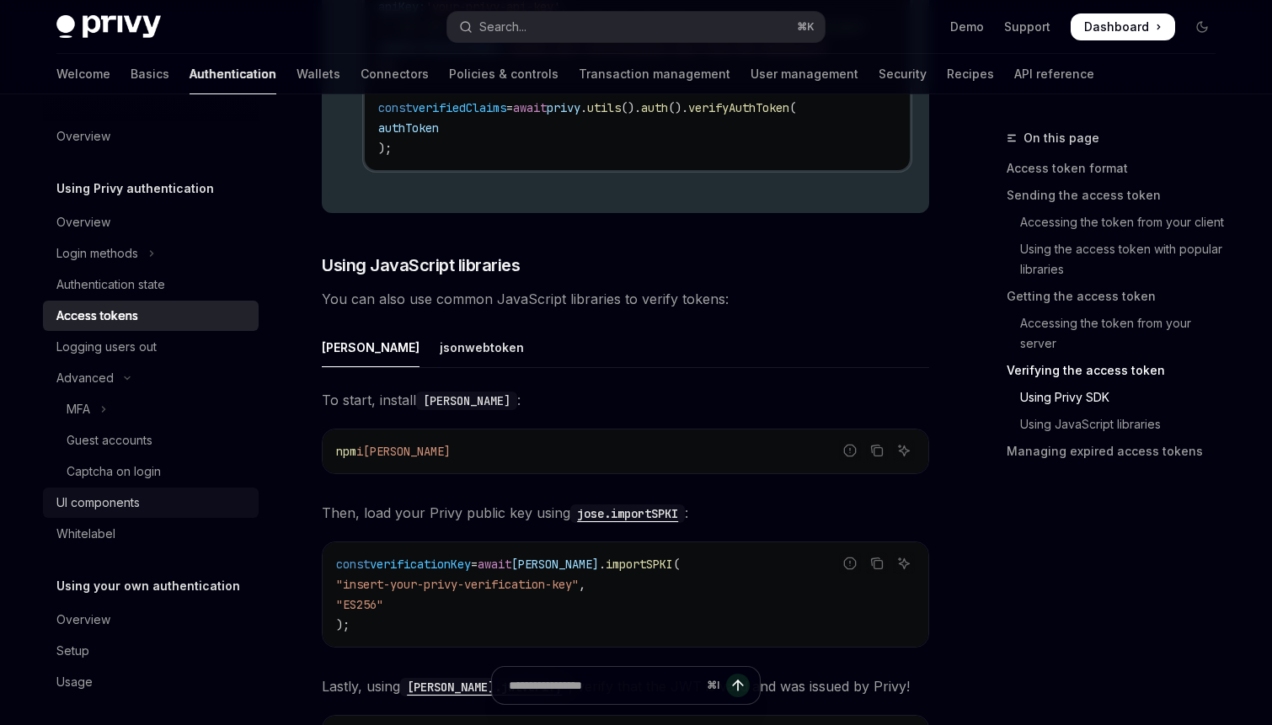
click at [116, 489] on link "UI components" at bounding box center [151, 503] width 216 height 30
type textarea "*"
